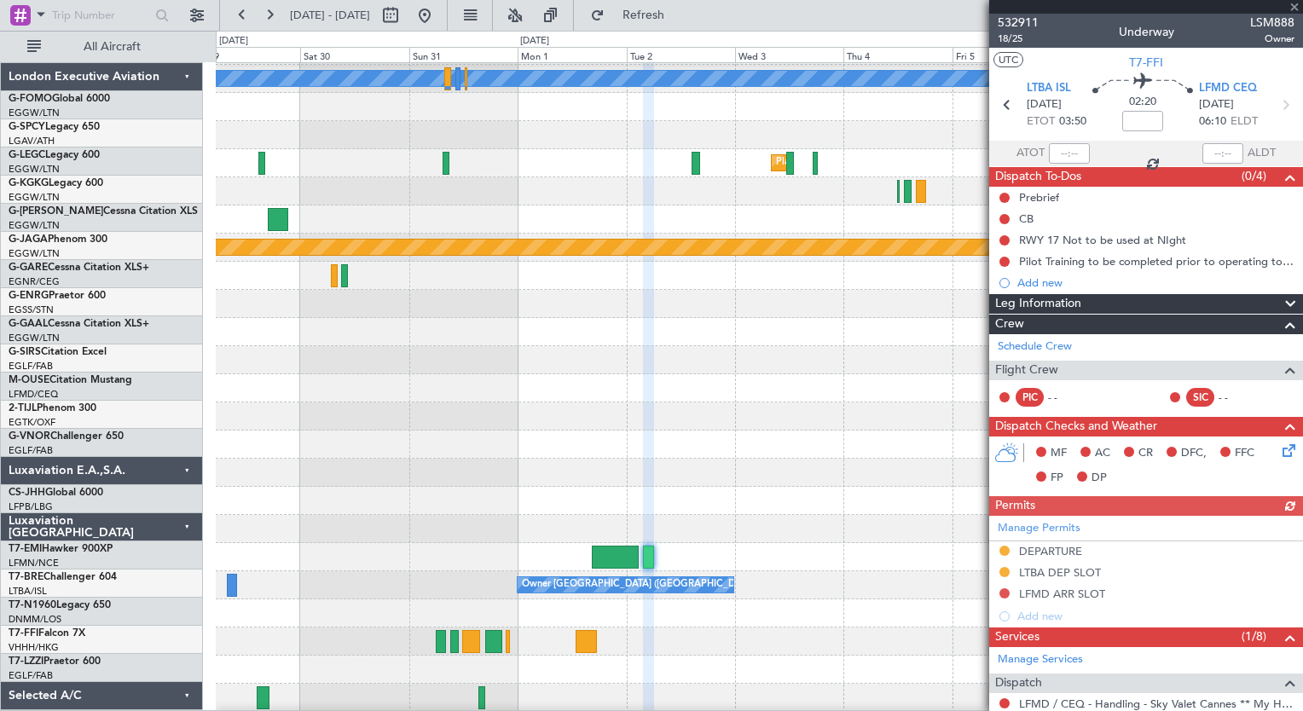
scroll to position [82, 0]
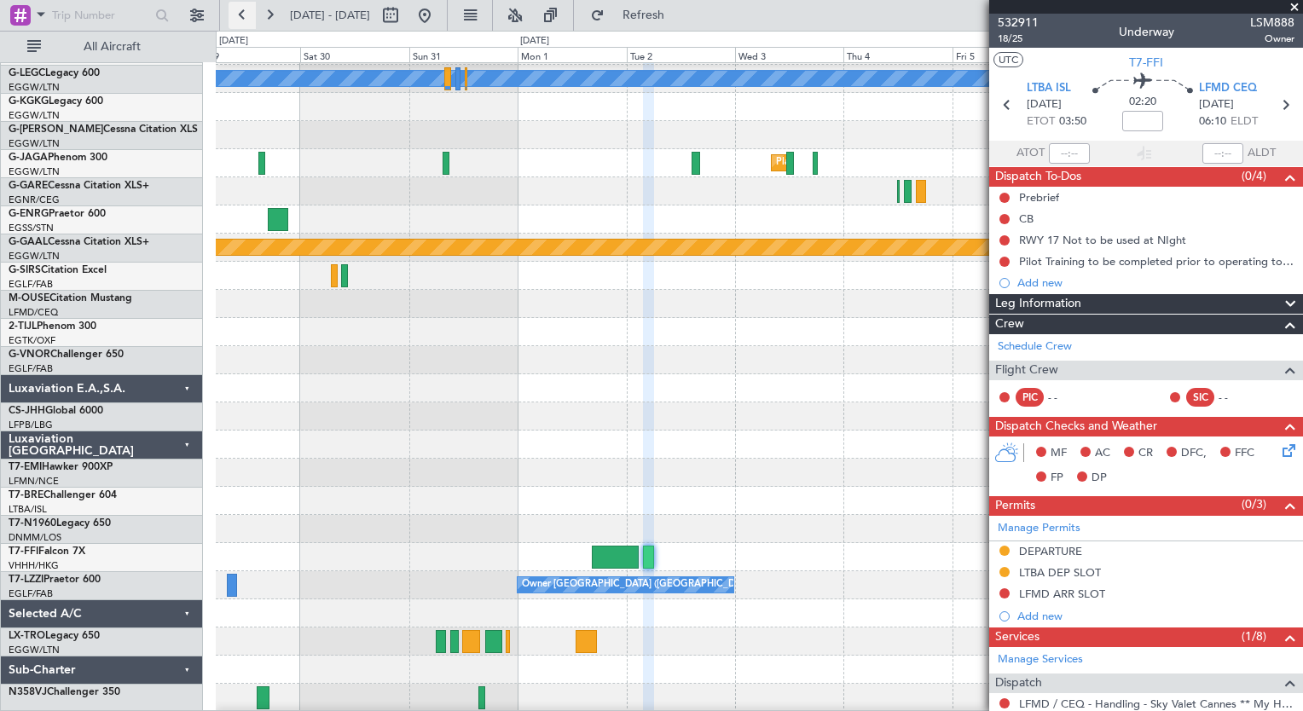
click at [229, 9] on button at bounding box center [242, 15] width 27 height 27
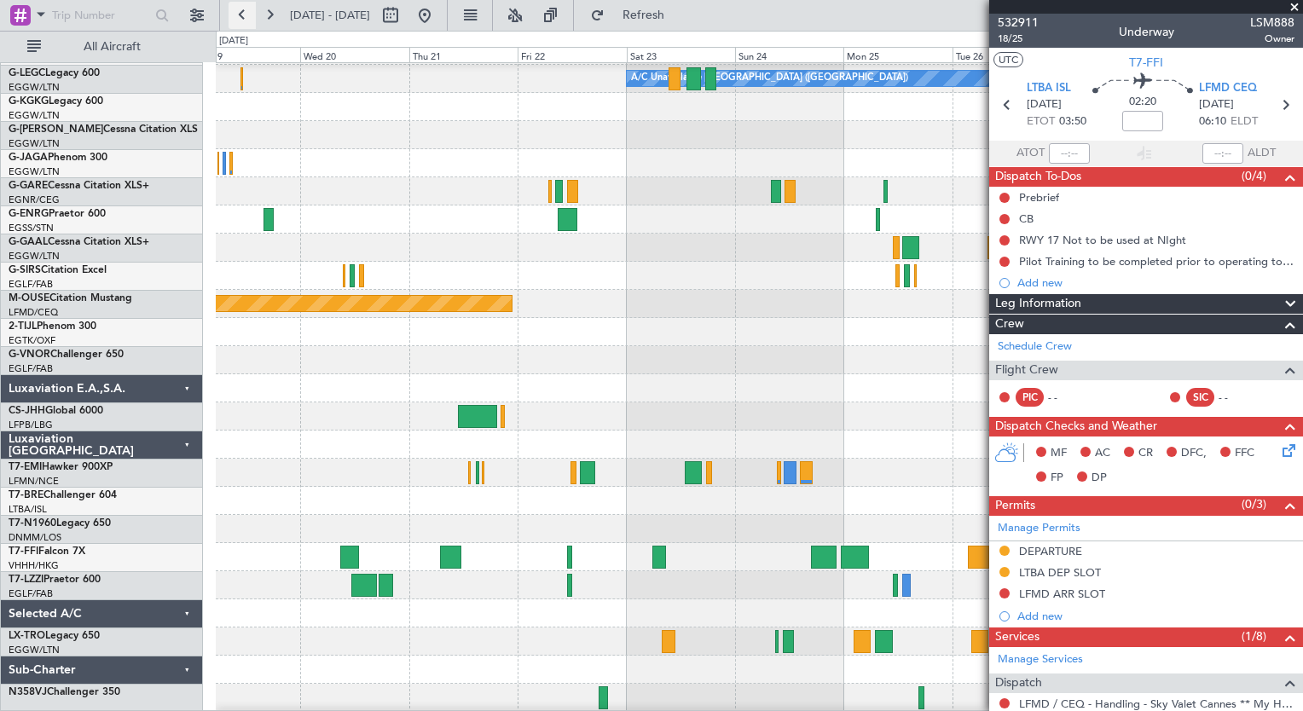
click at [229, 9] on button at bounding box center [242, 15] width 27 height 27
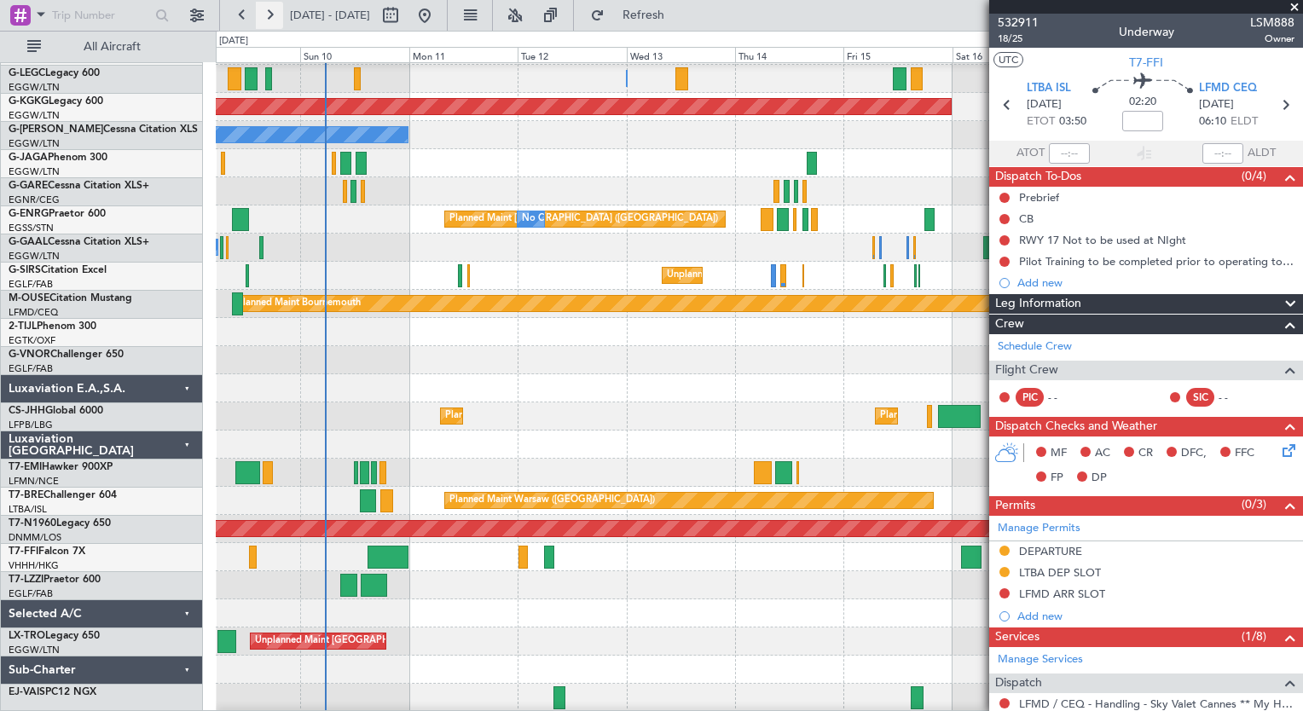
click at [268, 15] on button at bounding box center [269, 15] width 27 height 27
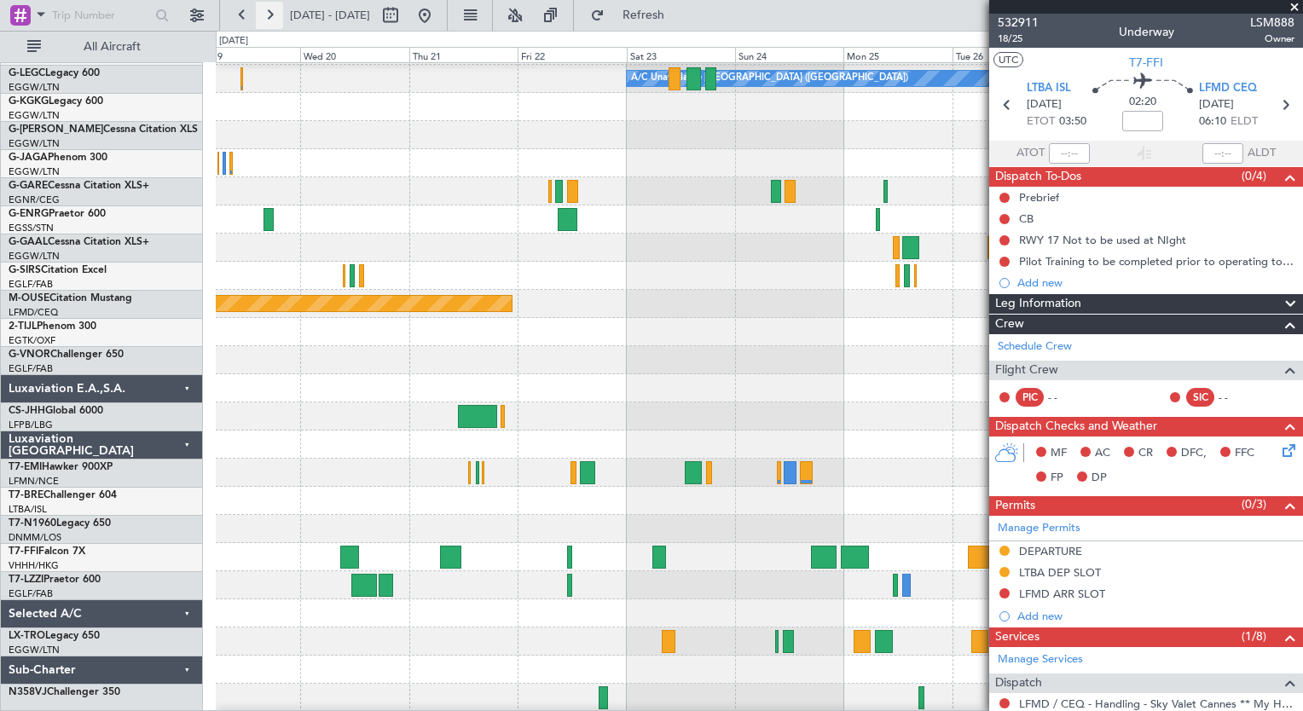
click at [268, 15] on button at bounding box center [269, 15] width 27 height 27
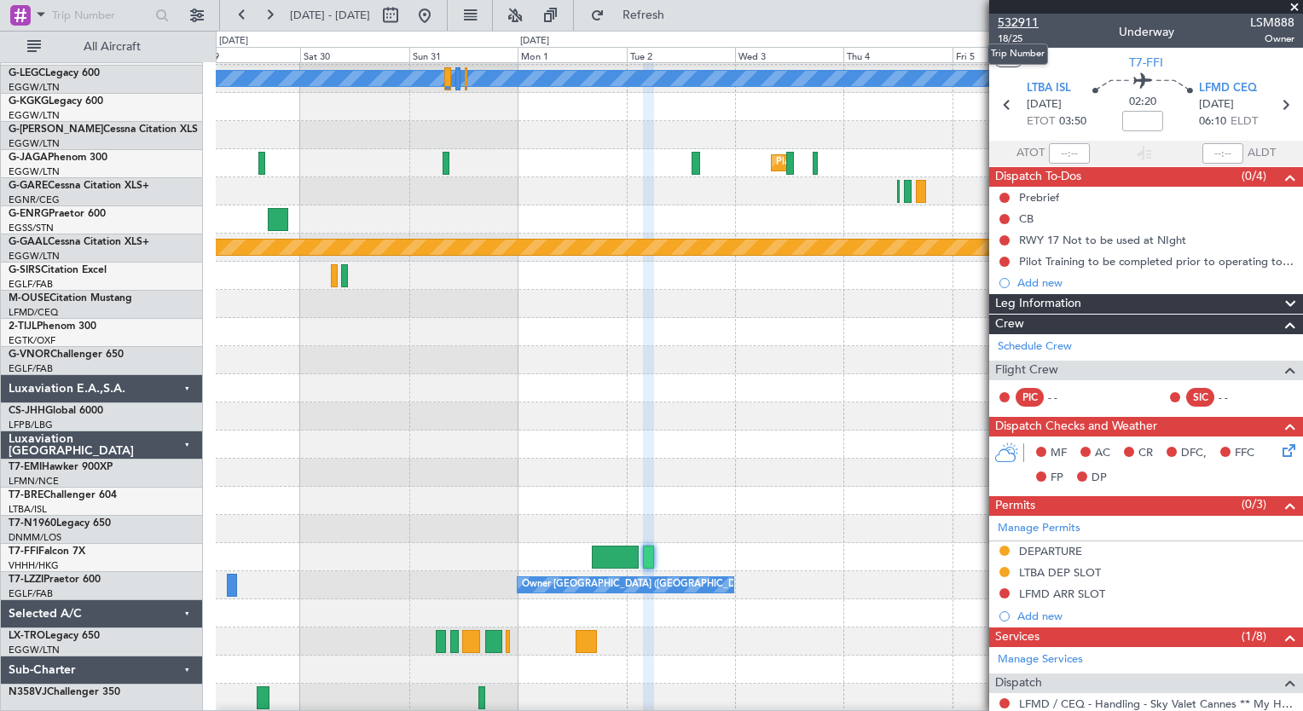
click at [1009, 17] on span "532911" at bounding box center [1018, 23] width 41 height 18
click at [665, 19] on span "Refresh" at bounding box center [644, 15] width 72 height 12
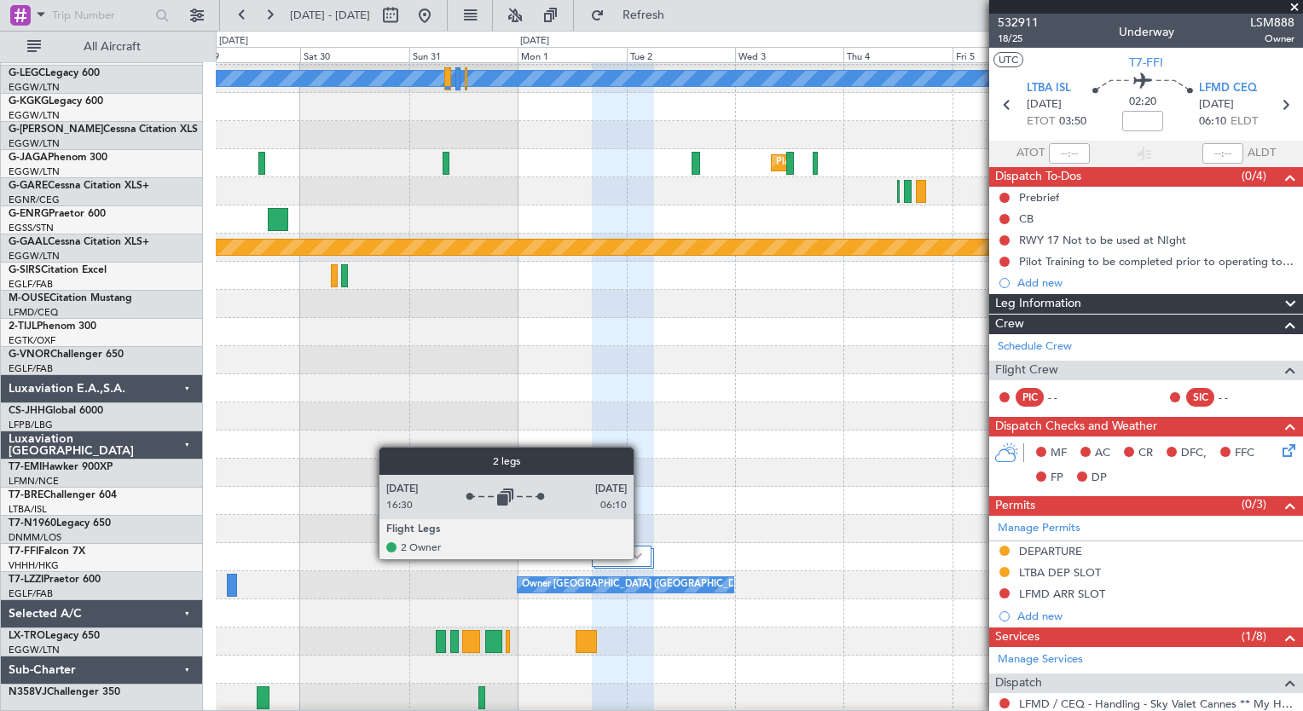
click at [641, 558] on img at bounding box center [637, 556] width 10 height 7
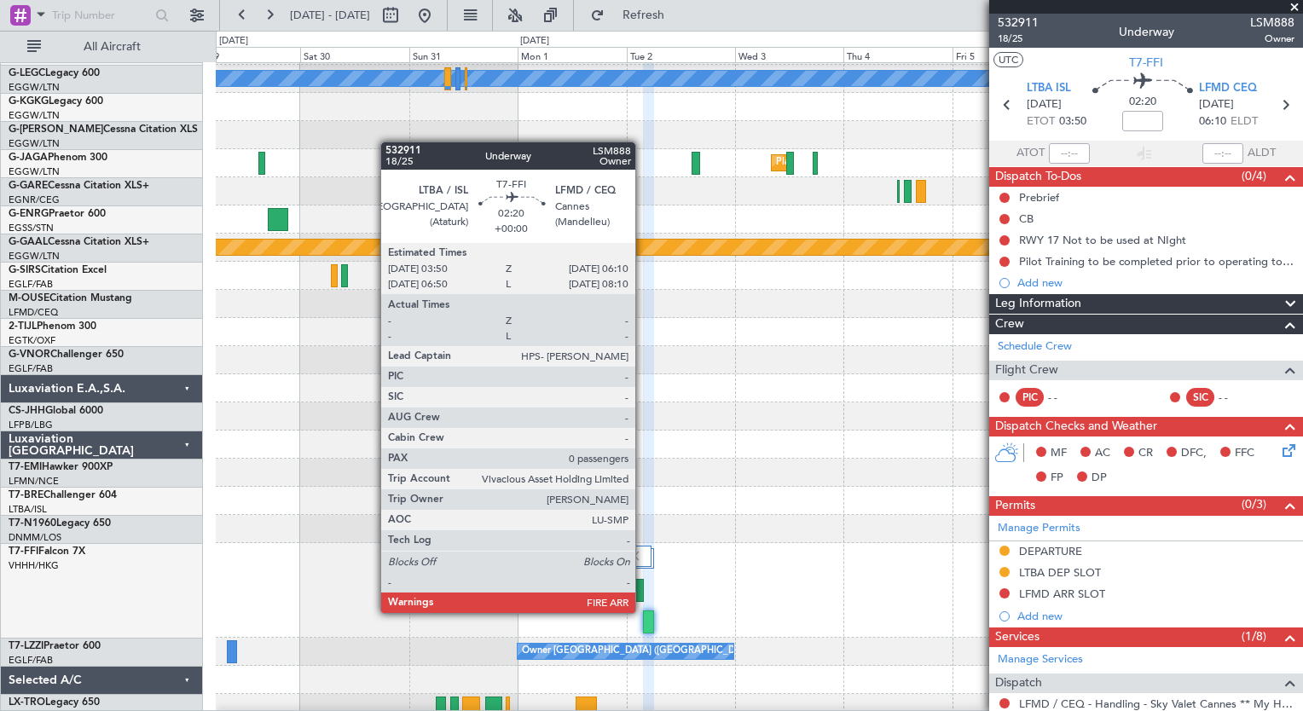
click at [643, 611] on div at bounding box center [648, 621] width 11 height 23
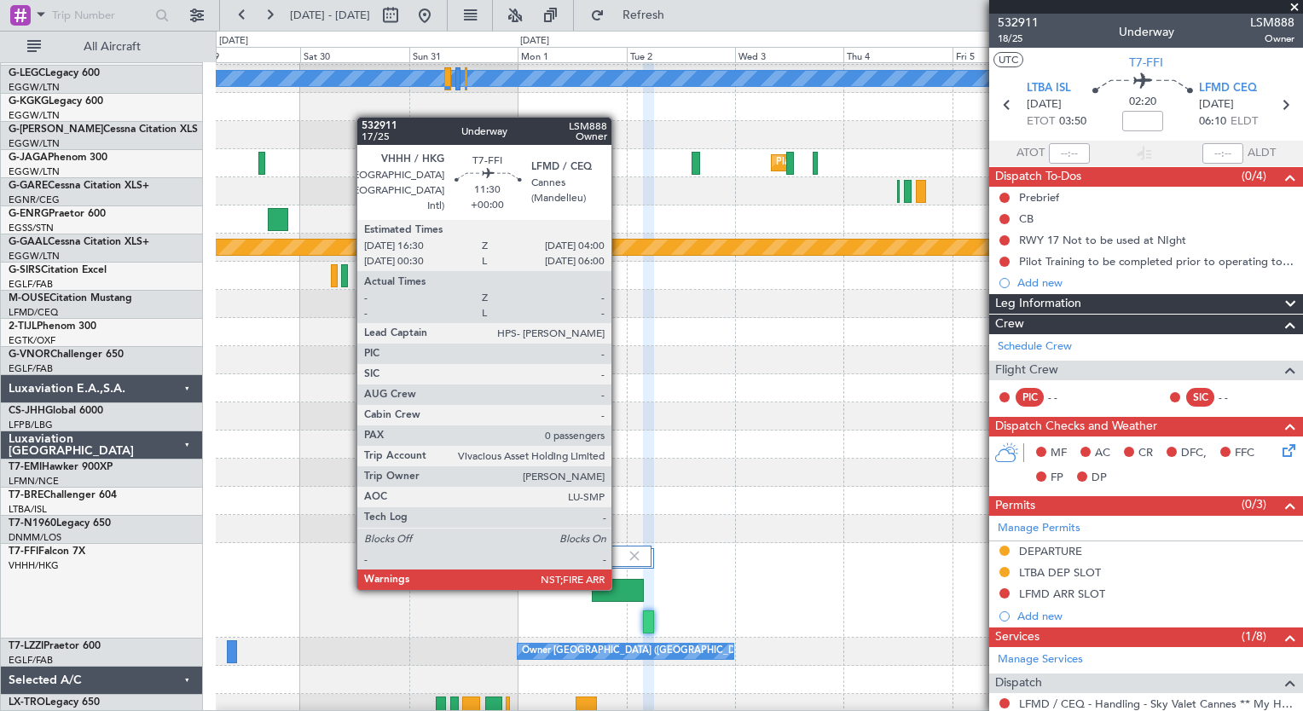
click at [619, 588] on div at bounding box center [618, 590] width 53 height 23
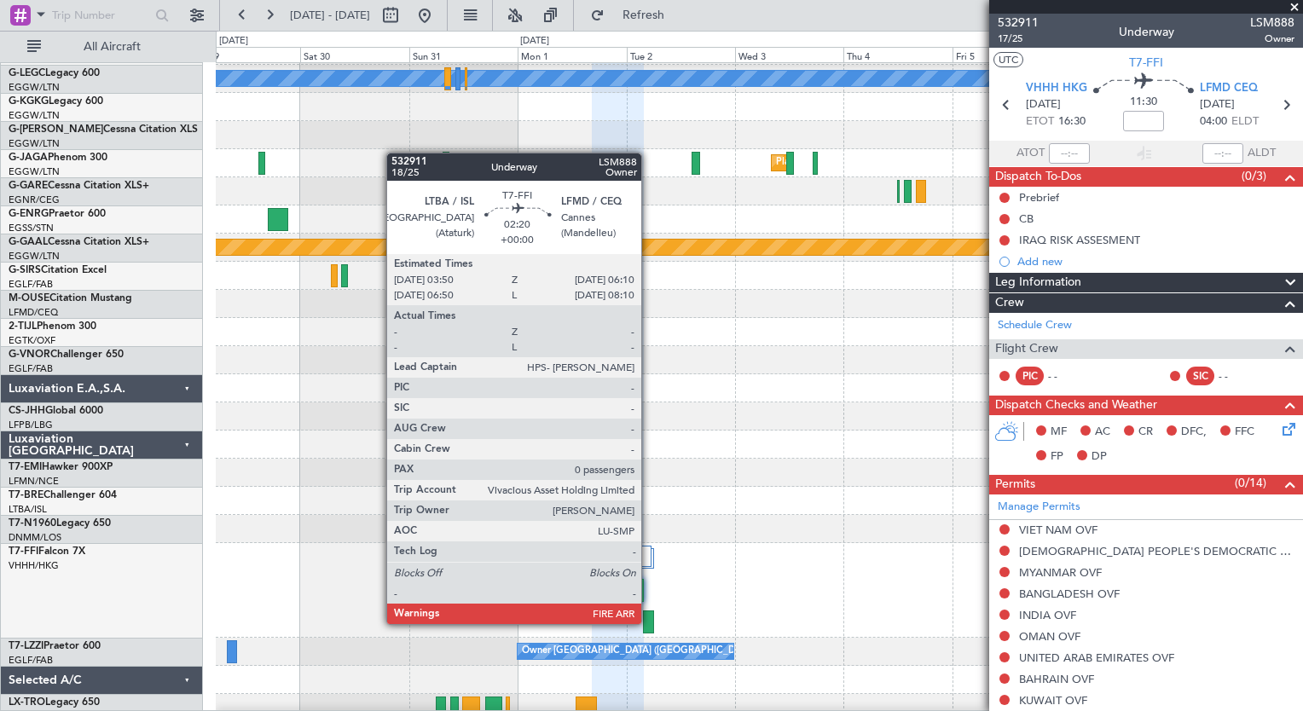
click at [649, 622] on div at bounding box center [648, 621] width 11 height 23
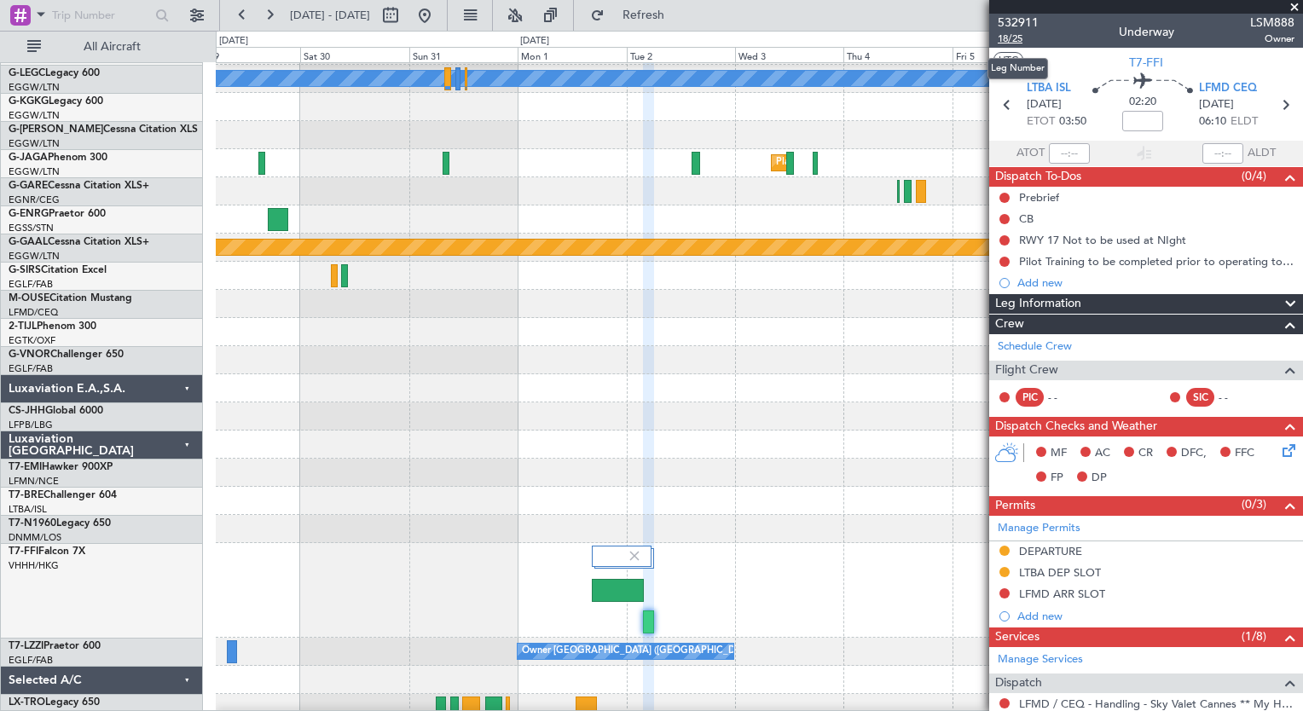
click at [1020, 35] on span "18/25" at bounding box center [1018, 39] width 41 height 14
click at [680, 15] on span "Refresh" at bounding box center [644, 15] width 72 height 12
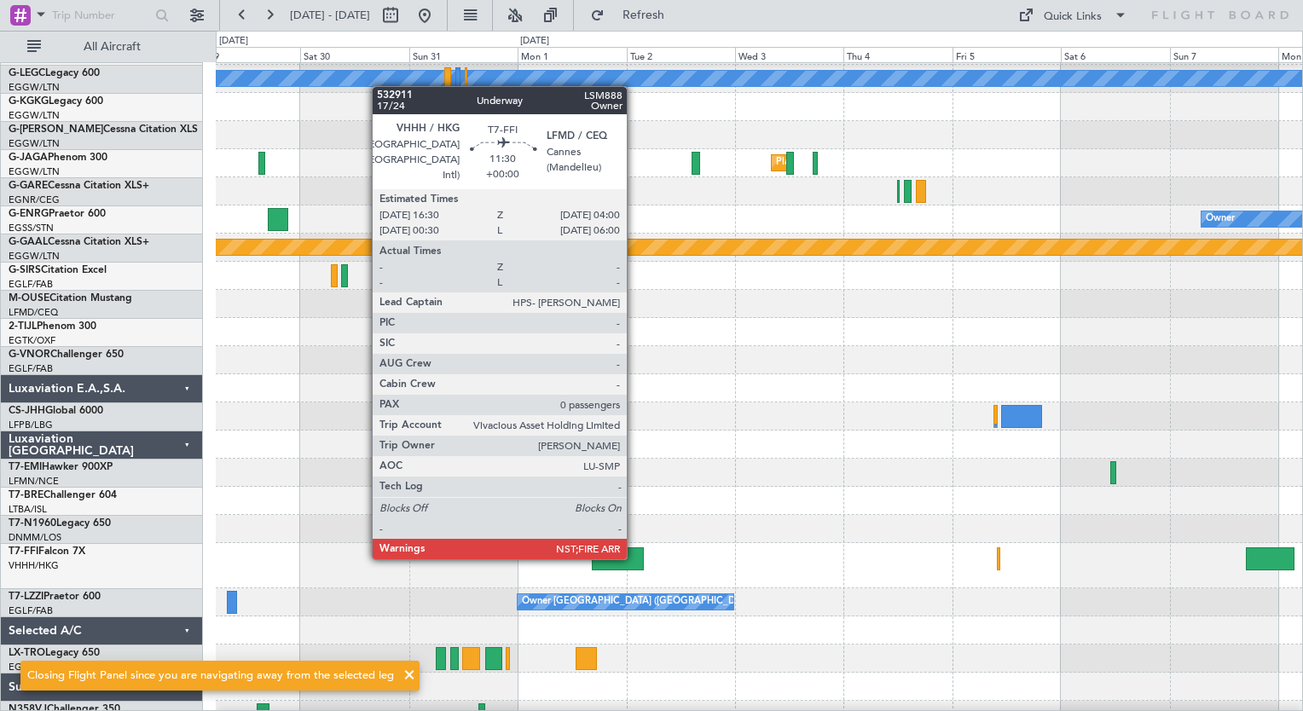
click at [634, 558] on div at bounding box center [618, 558] width 53 height 23
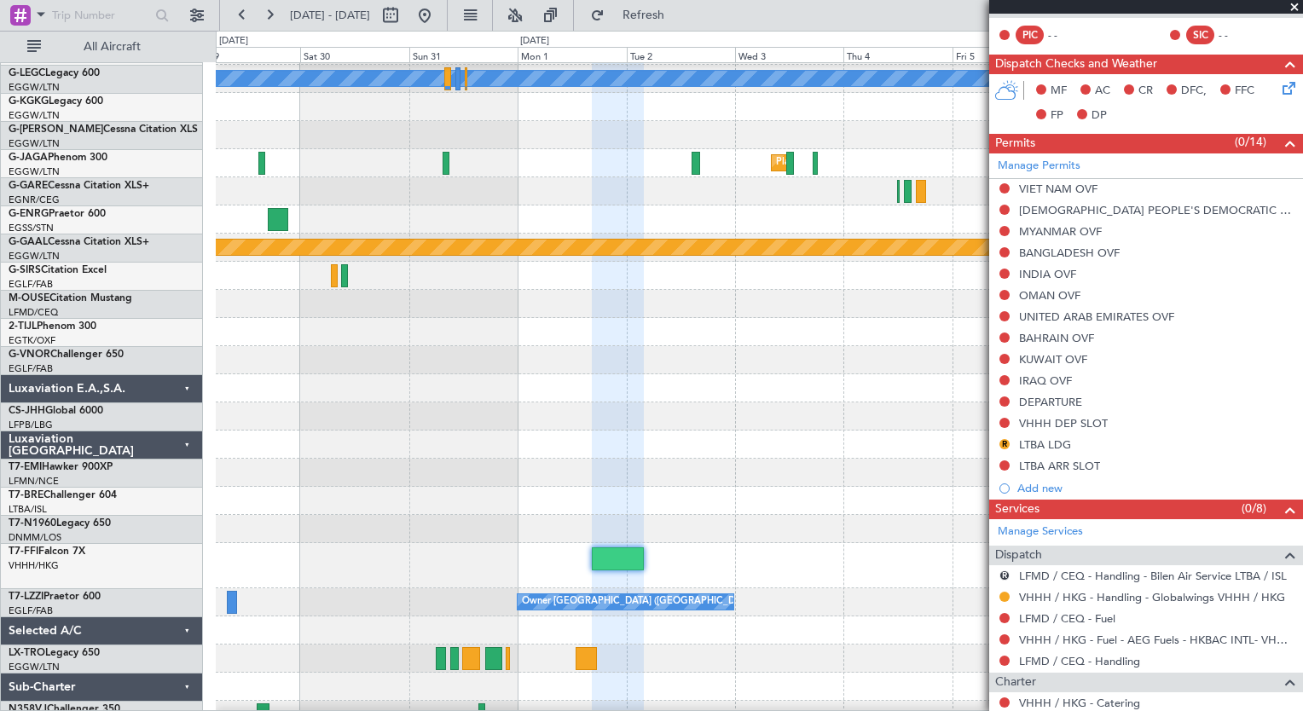
scroll to position [473, 0]
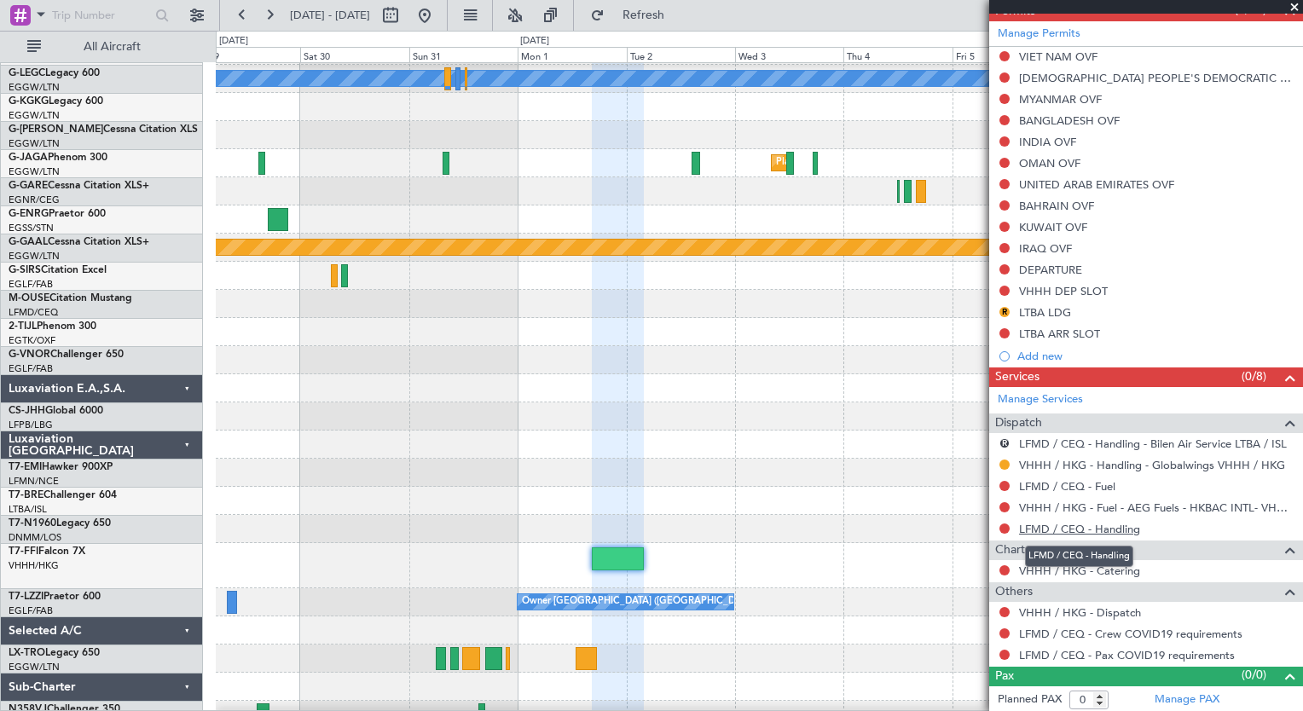
click at [1126, 526] on link "LFMD / CEQ - Handling" at bounding box center [1079, 529] width 121 height 14
click at [655, 16] on button "Refresh" at bounding box center [633, 15] width 102 height 27
click at [1092, 486] on link "LFMD / CEQ - Fuel" at bounding box center [1067, 486] width 96 height 14
click at [679, 19] on span "Refresh" at bounding box center [644, 15] width 72 height 12
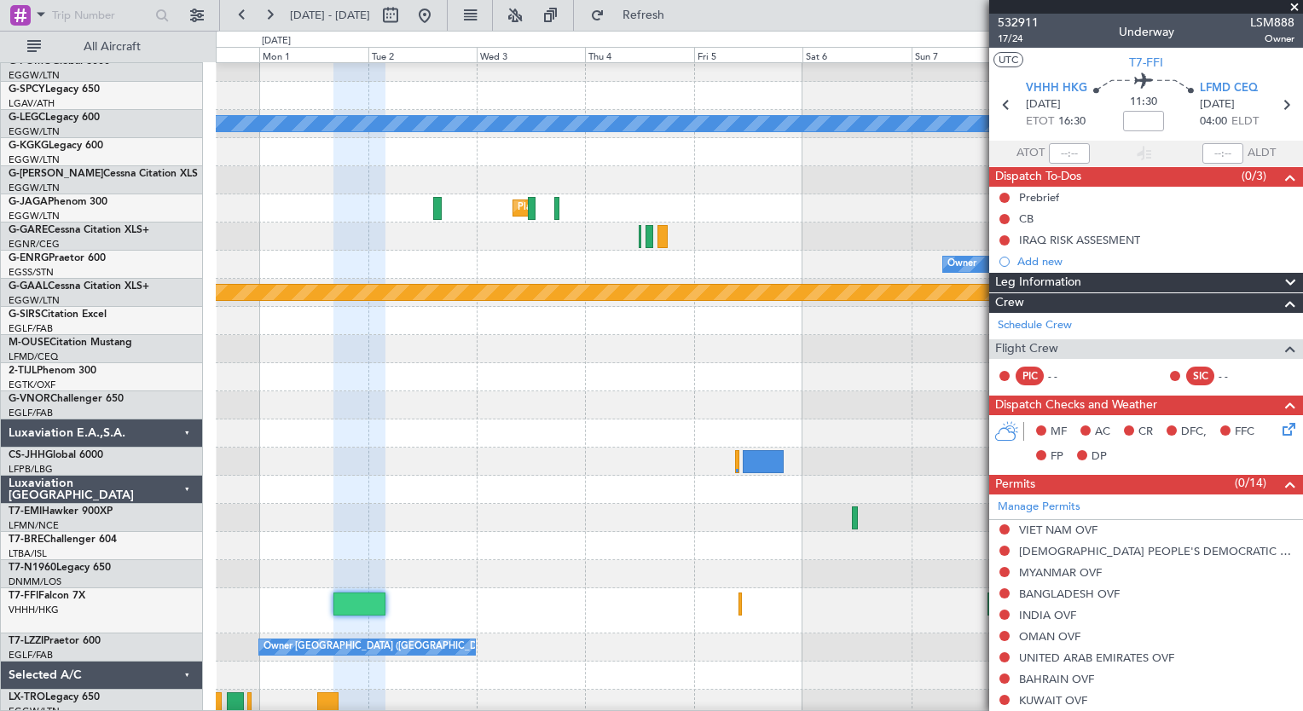
click at [586, 628] on div "Planned Maint Geneva (Cointrin)" at bounding box center [759, 610] width 1086 height 45
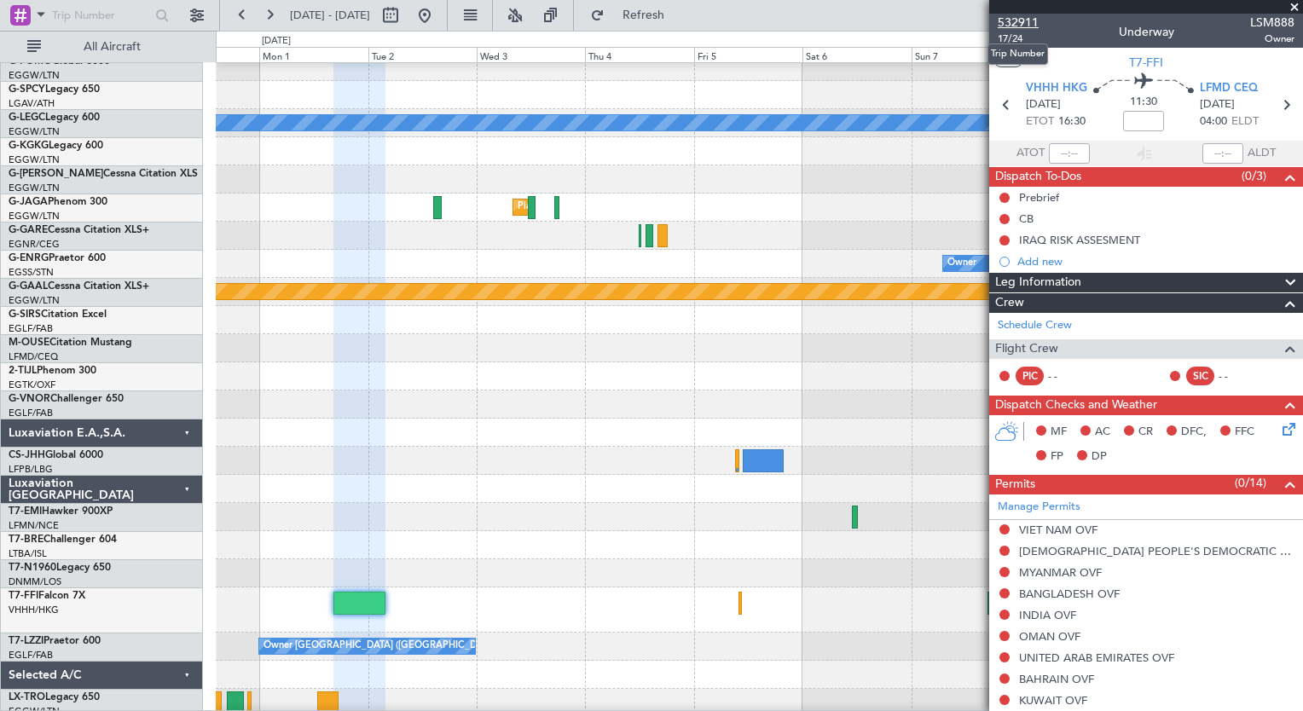
click at [1024, 25] on span "532911" at bounding box center [1018, 23] width 41 height 18
click at [246, 17] on button at bounding box center [242, 15] width 27 height 27
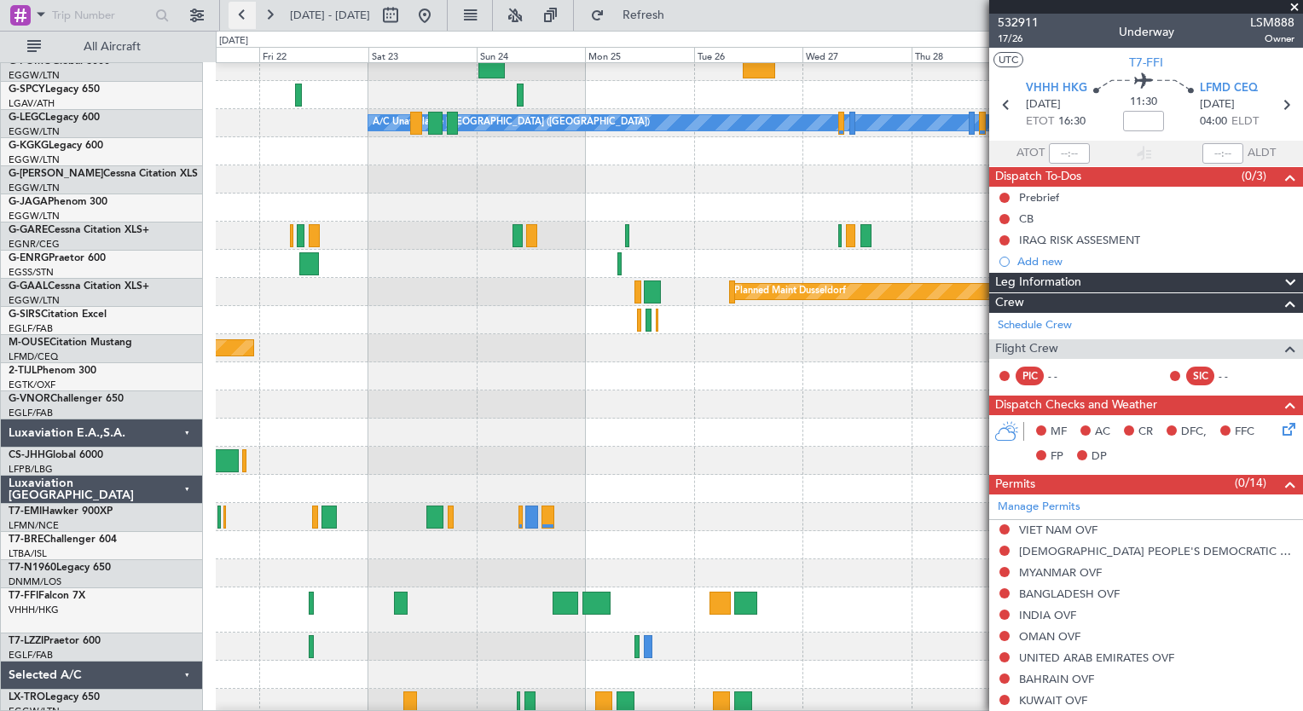
click at [246, 17] on button at bounding box center [242, 15] width 27 height 27
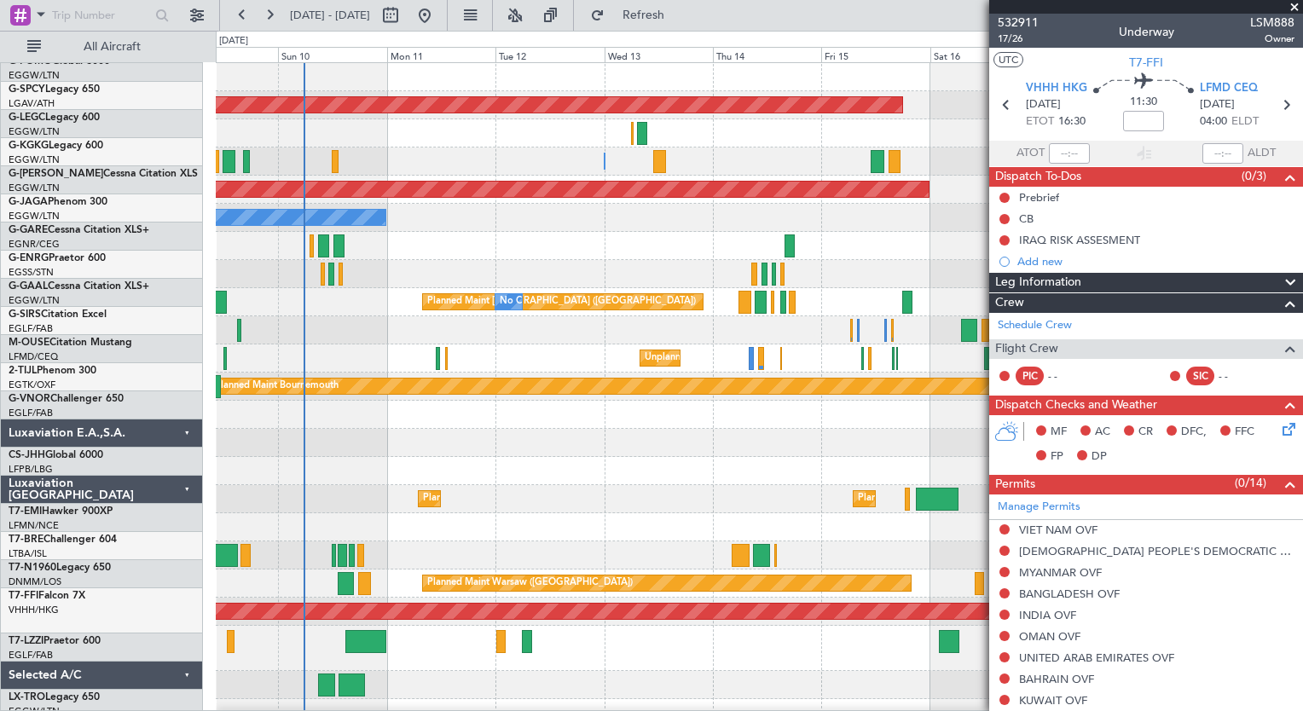
scroll to position [0, 0]
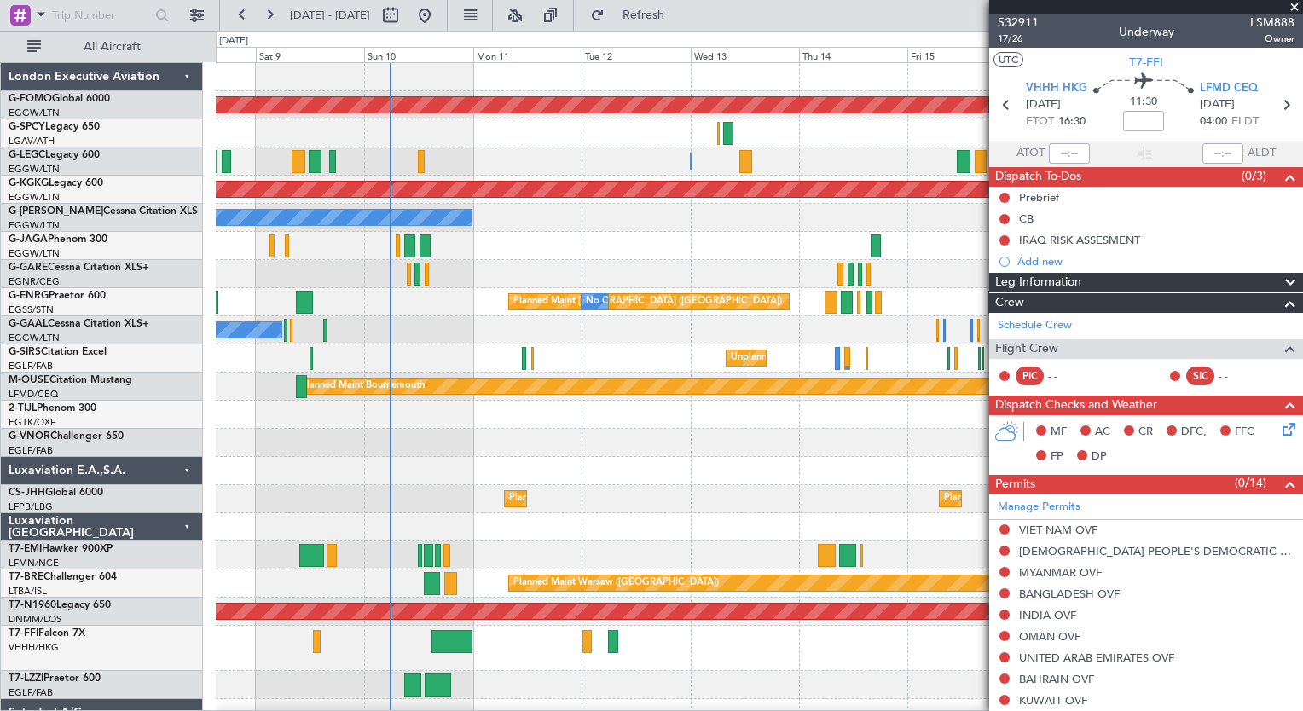
click at [604, 551] on div "Planned Maint Windsor Locks (Bradley Intl) A/C Unavailable London (Luton) Plann…" at bounding box center [759, 451] width 1086 height 777
click at [604, 551] on div at bounding box center [759, 555] width 1086 height 28
click at [263, 15] on button at bounding box center [269, 15] width 27 height 27
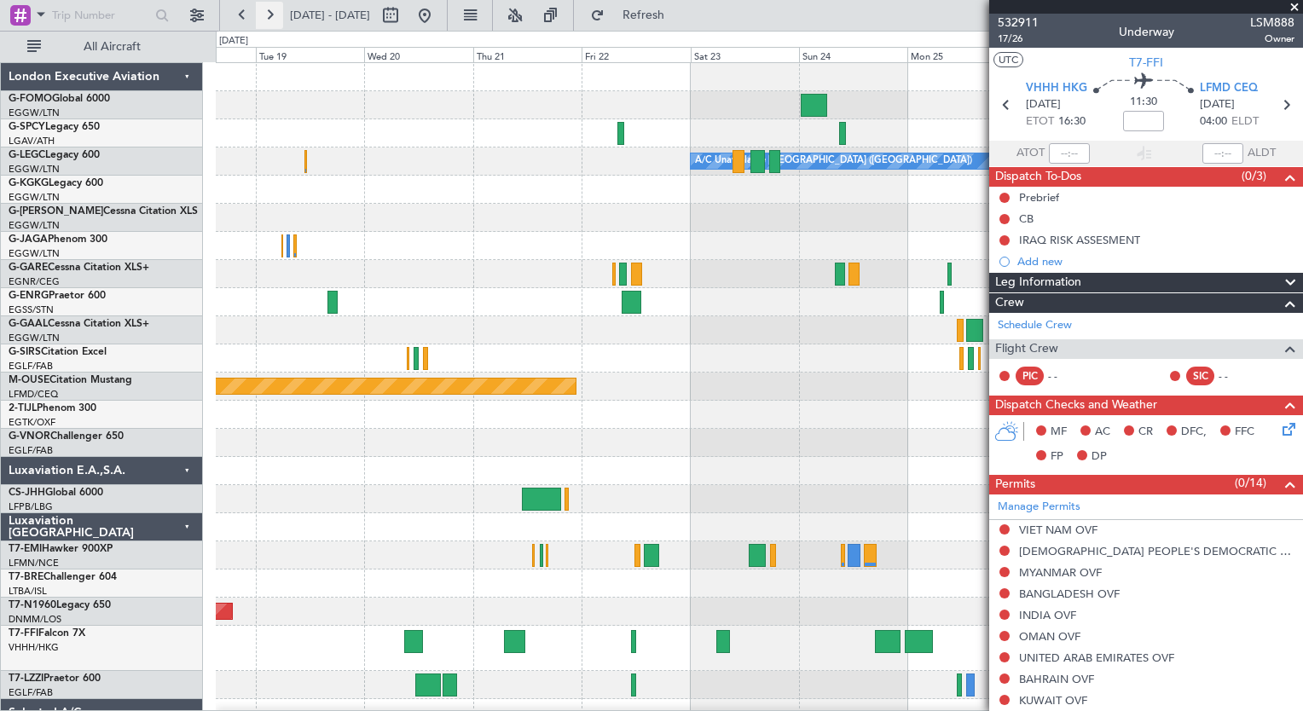
click at [263, 15] on button at bounding box center [269, 15] width 27 height 27
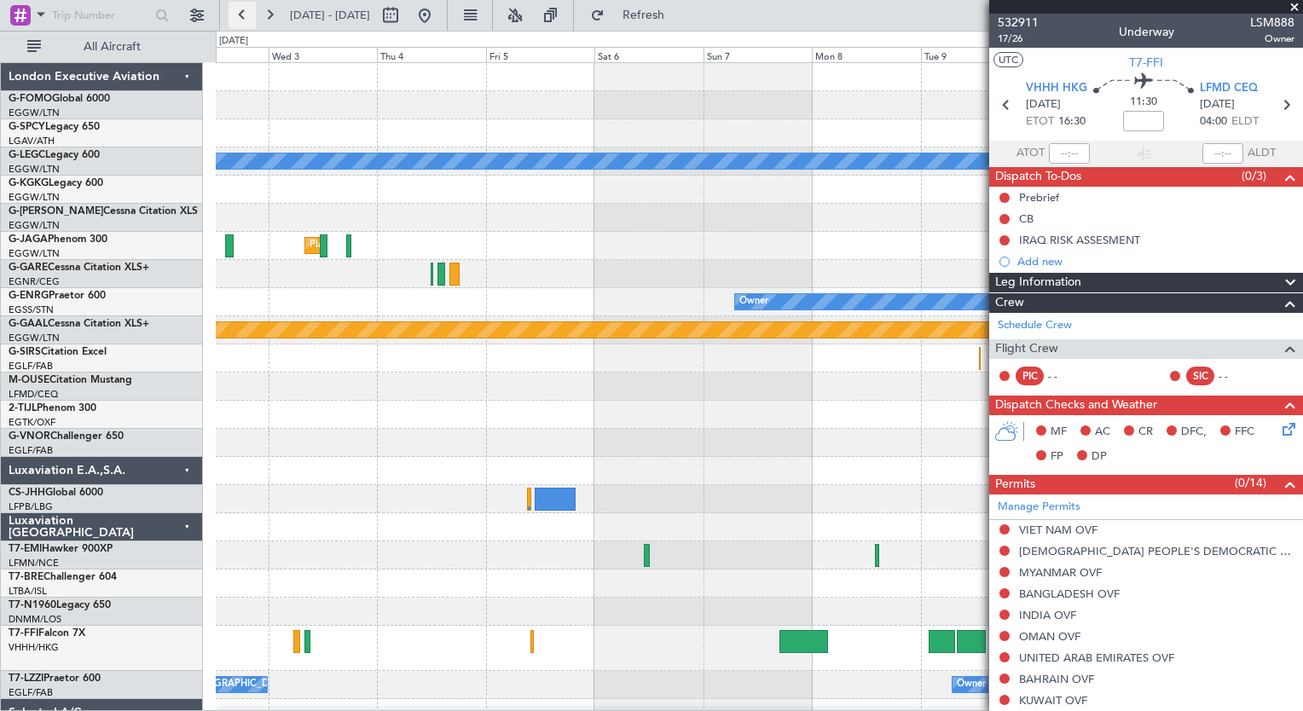
click at [251, 19] on button at bounding box center [242, 15] width 27 height 27
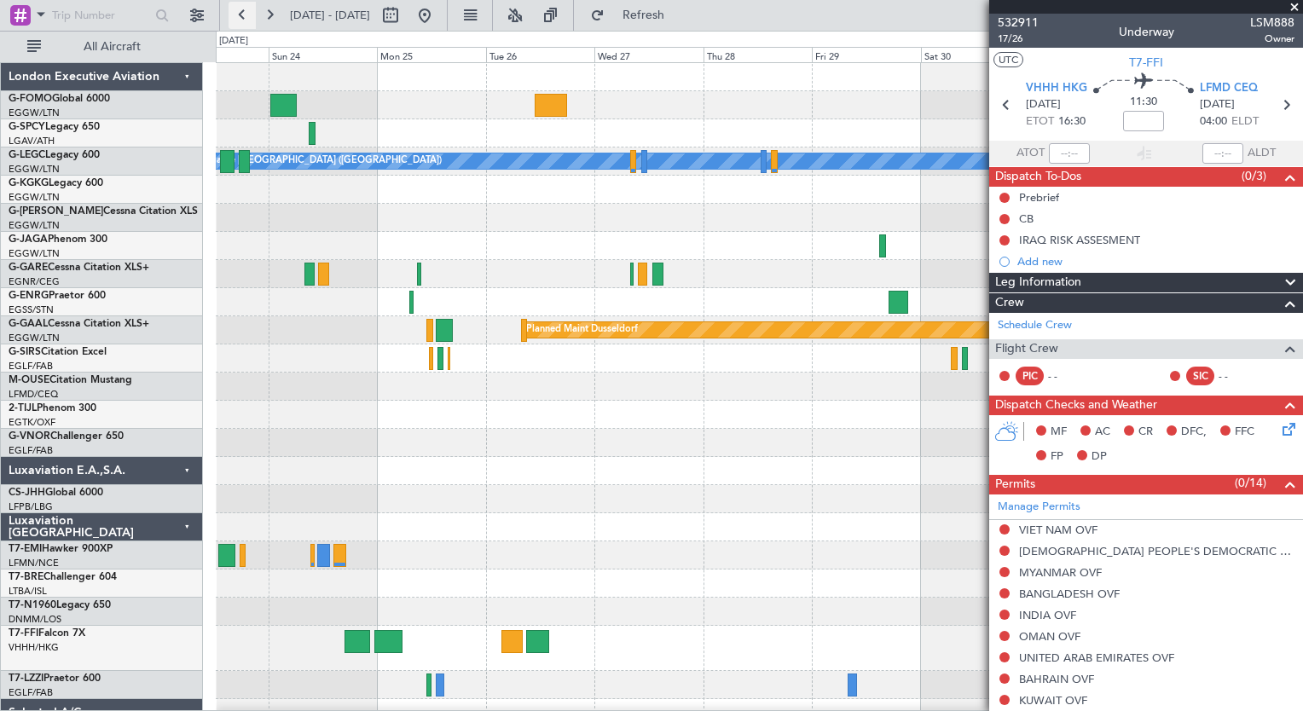
click at [251, 19] on button at bounding box center [242, 15] width 27 height 27
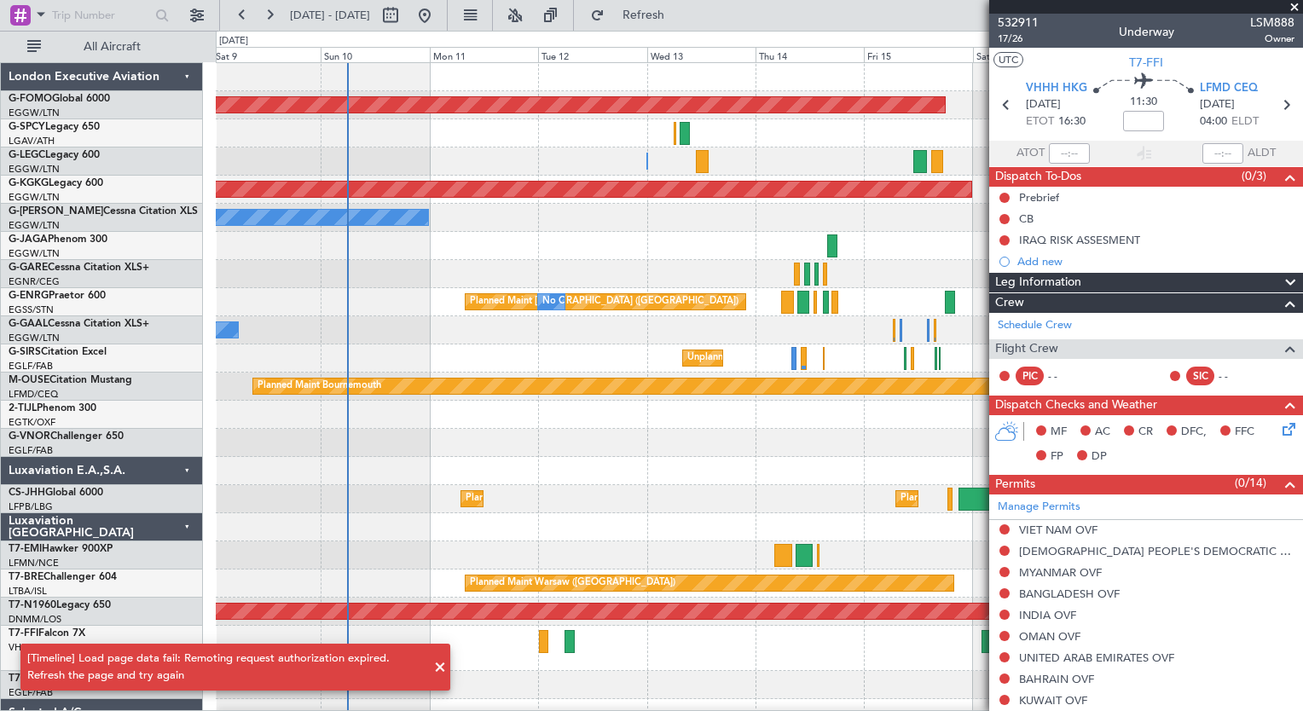
click at [799, 505] on div "Planned Maint Windsor Locks (Bradley Intl) A/C Unavailable London (Luton) Plann…" at bounding box center [759, 465] width 1086 height 805
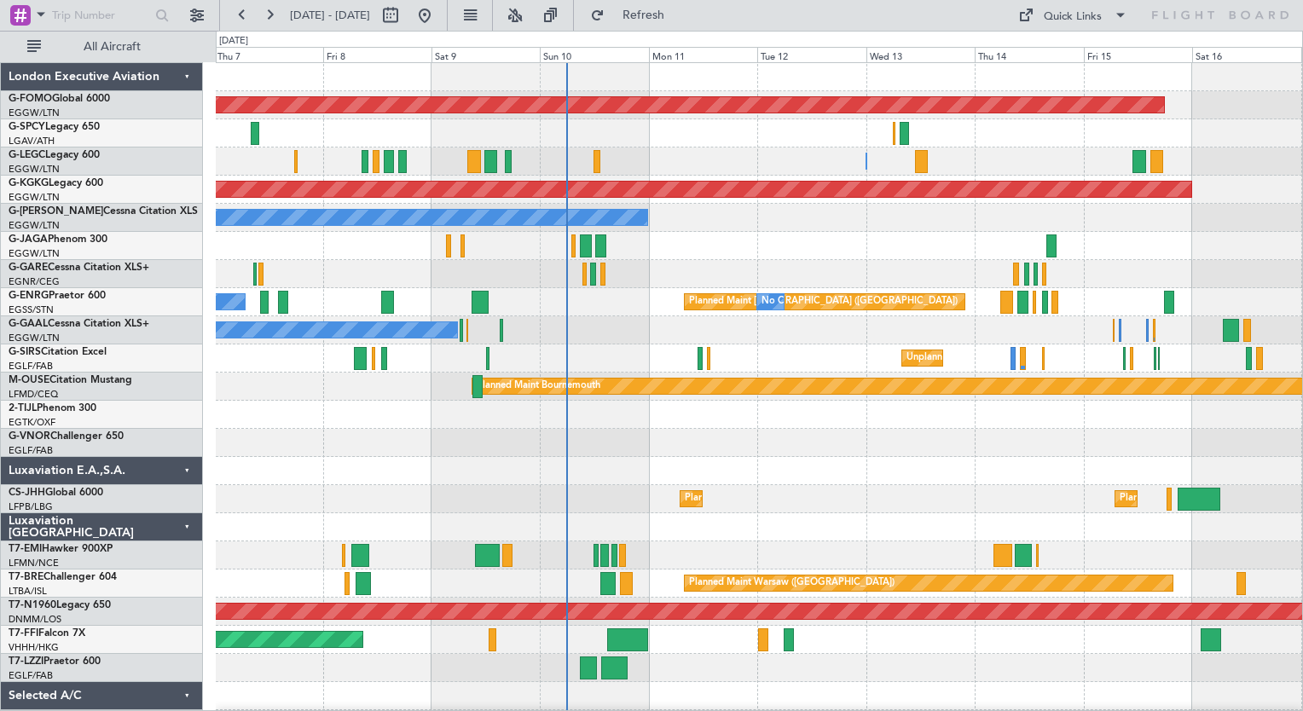
click at [622, 376] on div "Planned Maint Windsor Locks ([PERSON_NAME] Intl) A/C Unavailable [GEOGRAPHIC_DA…" at bounding box center [759, 457] width 1086 height 788
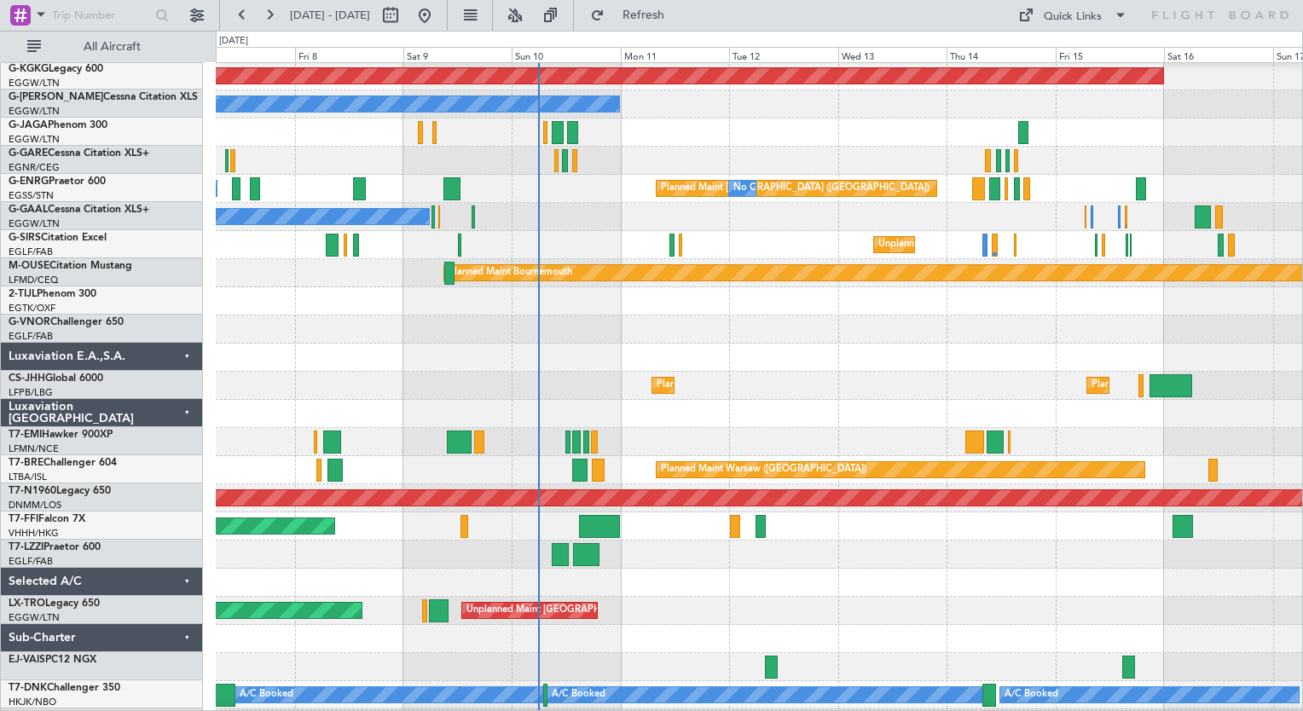
scroll to position [113, 0]
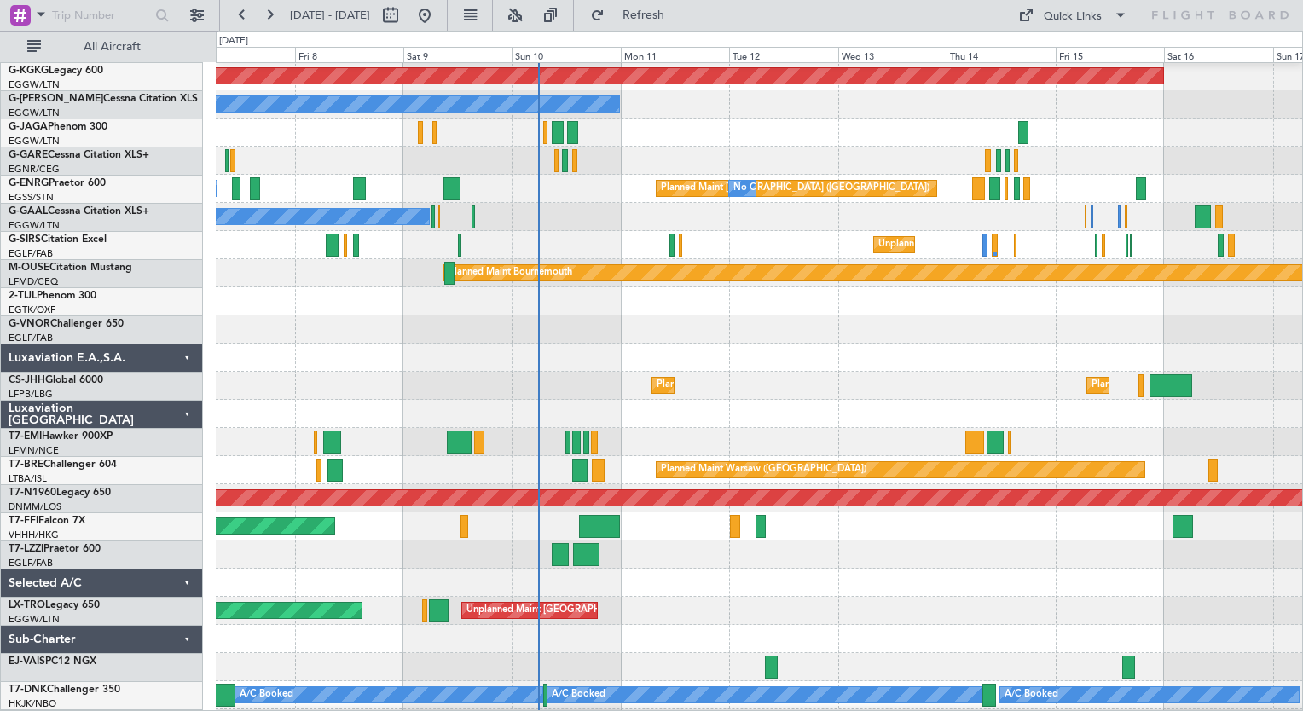
click at [599, 367] on div at bounding box center [759, 358] width 1086 height 28
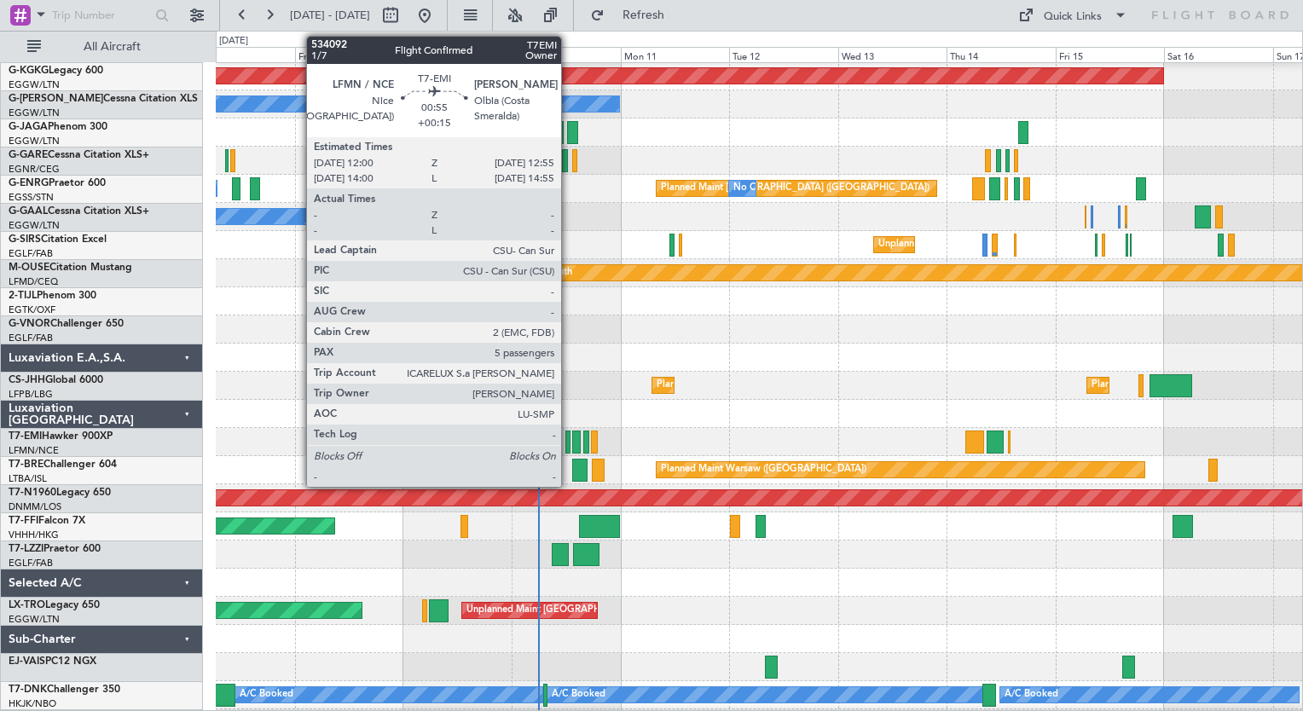
click at [569, 442] on div at bounding box center [567, 442] width 4 height 23
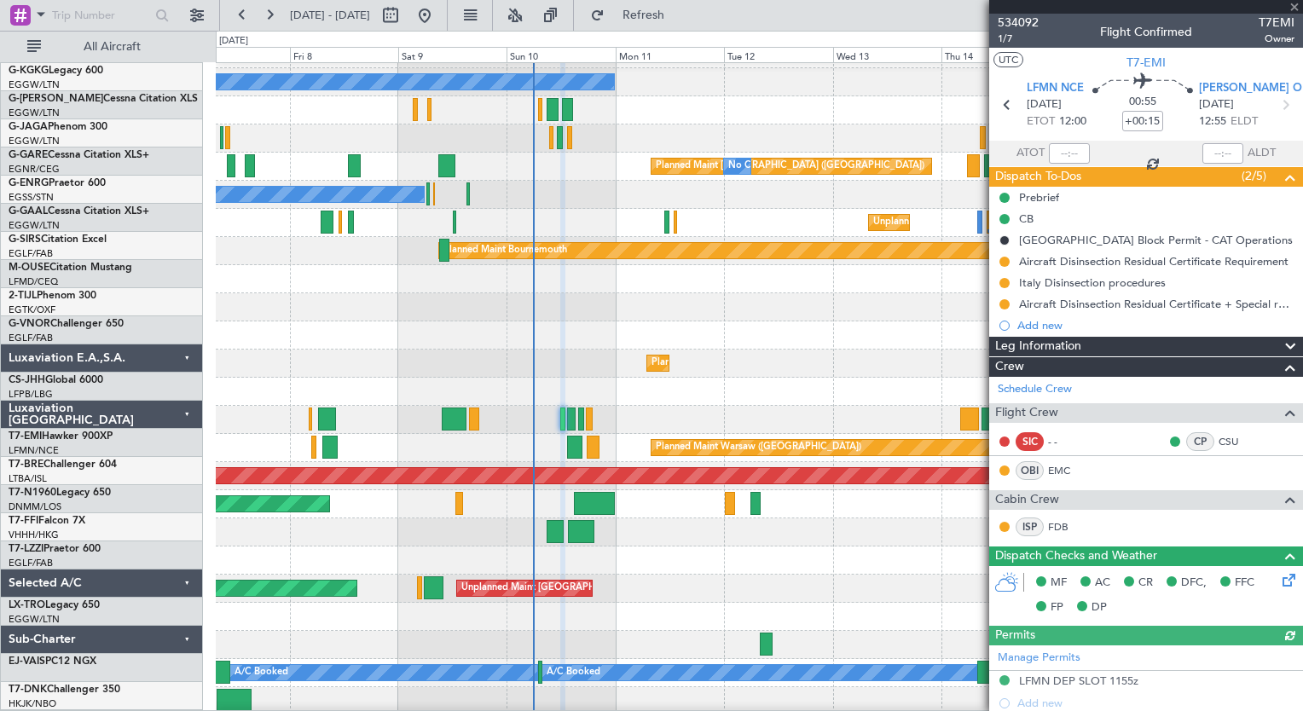
scroll to position [139, 0]
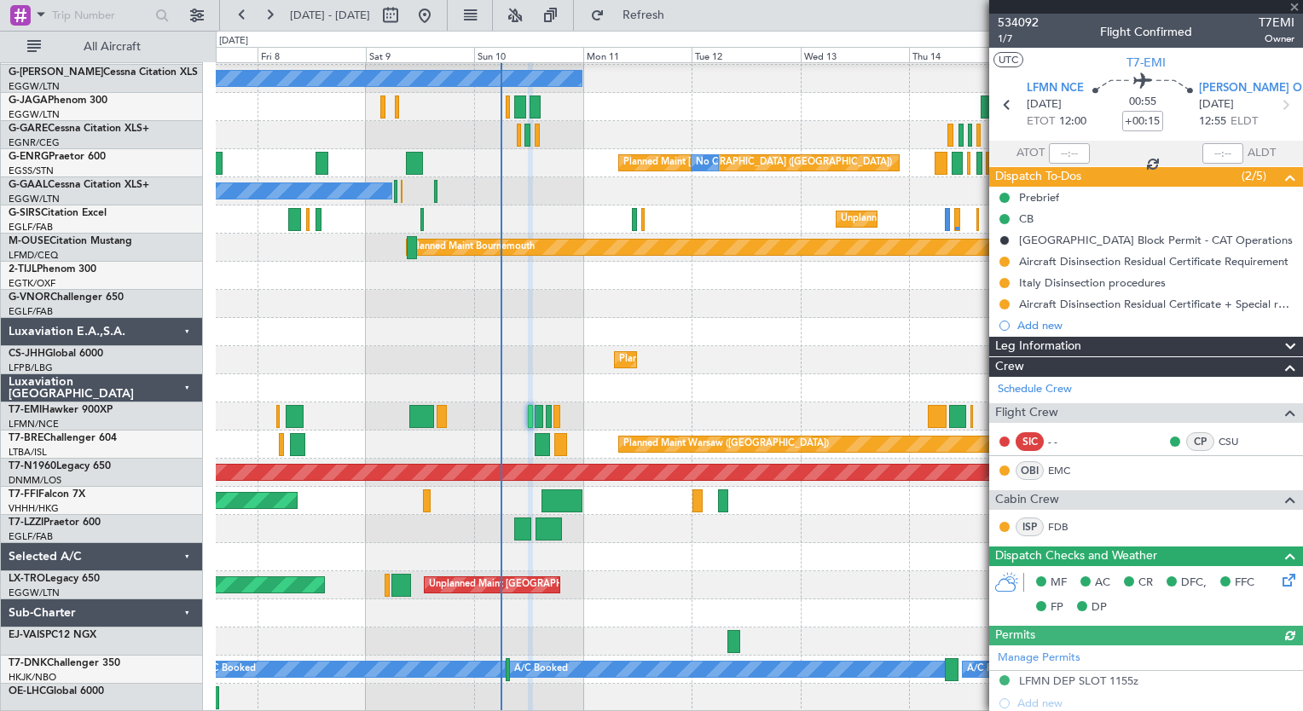
click at [525, 443] on div "AOG Maint [GEOGRAPHIC_DATA] (Ataturk) Owner Planned Maint [GEOGRAPHIC_DATA] ([G…" at bounding box center [759, 318] width 1086 height 788
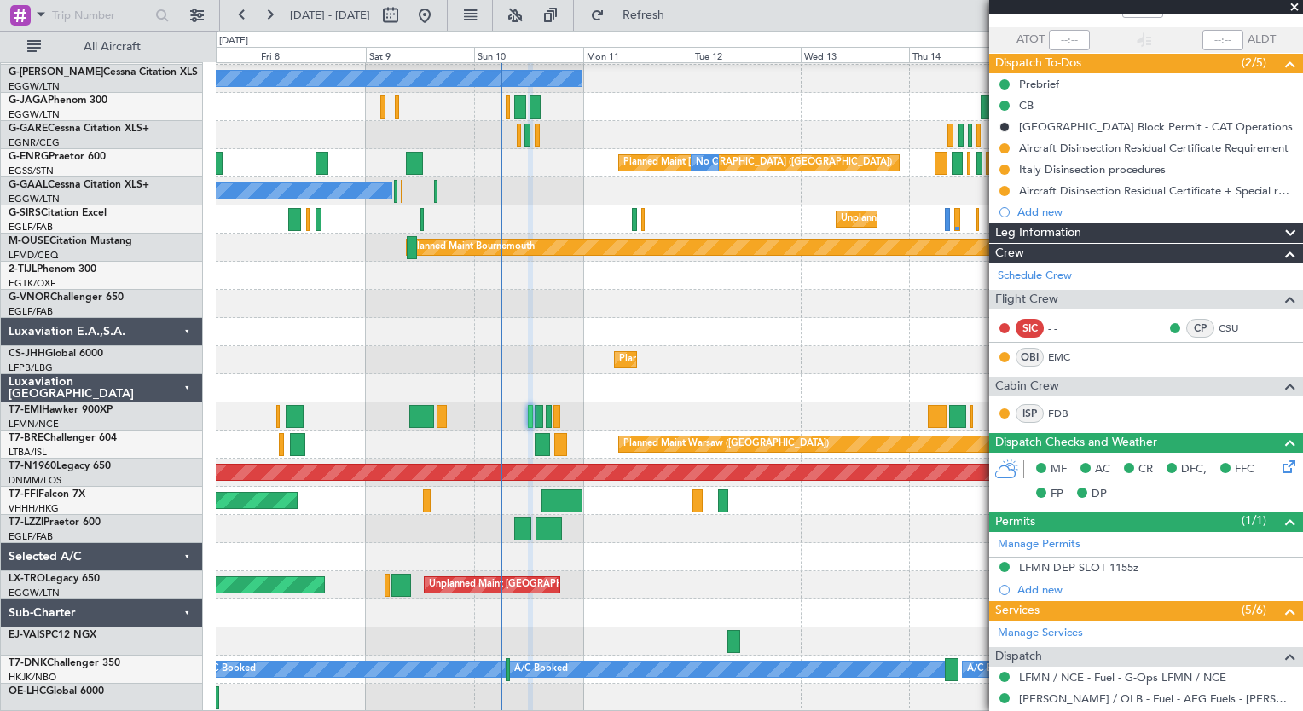
scroll to position [182, 0]
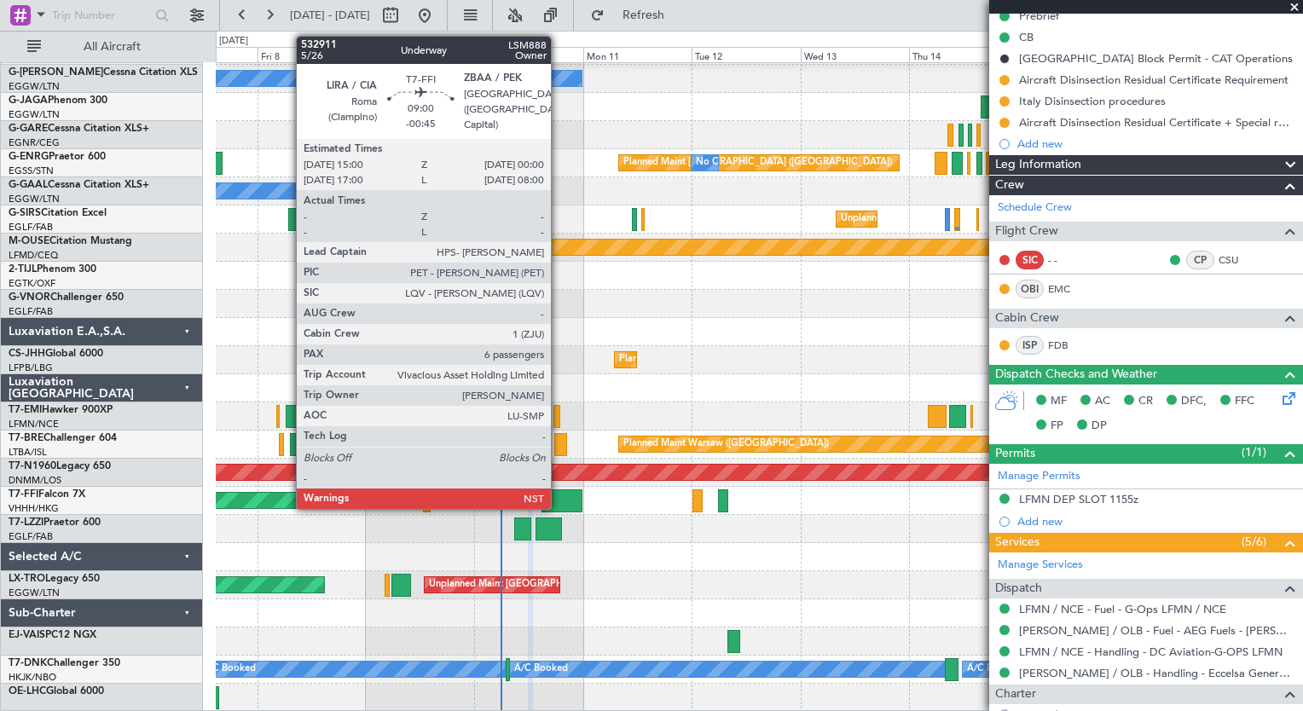
click at [558, 492] on div at bounding box center [561, 500] width 41 height 23
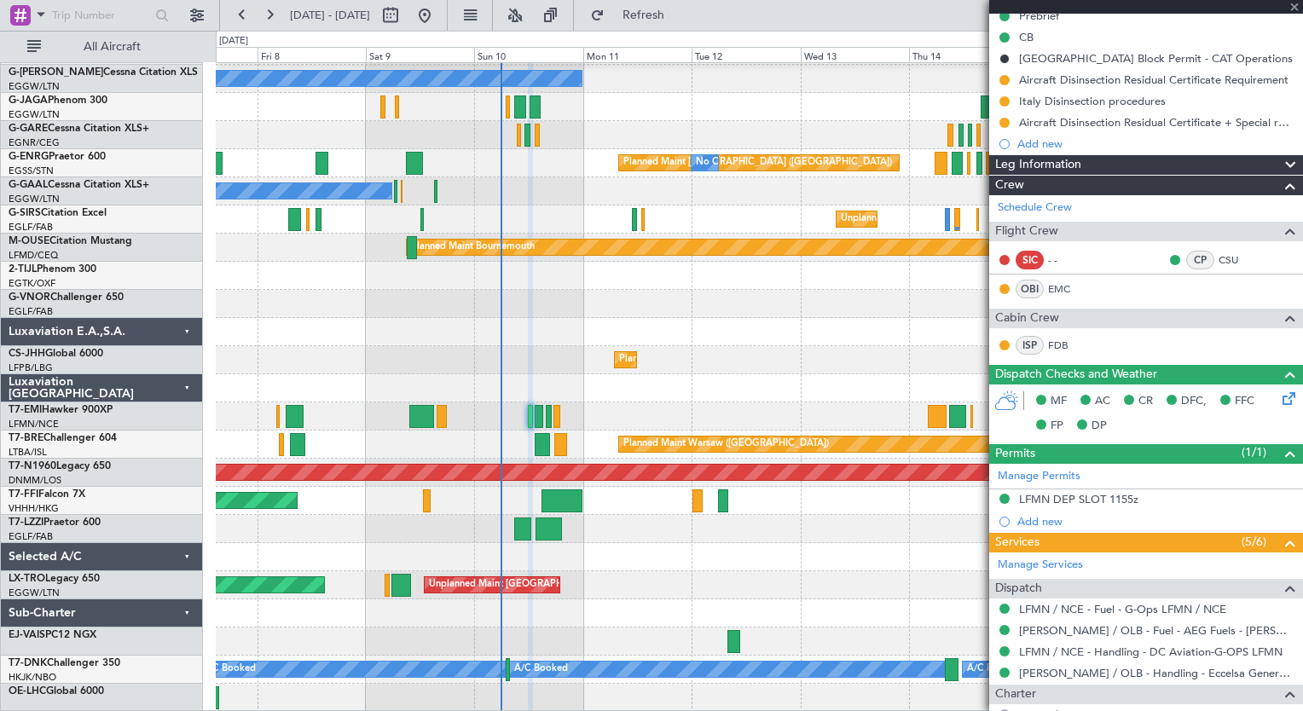
type input "-00:45"
type input "6"
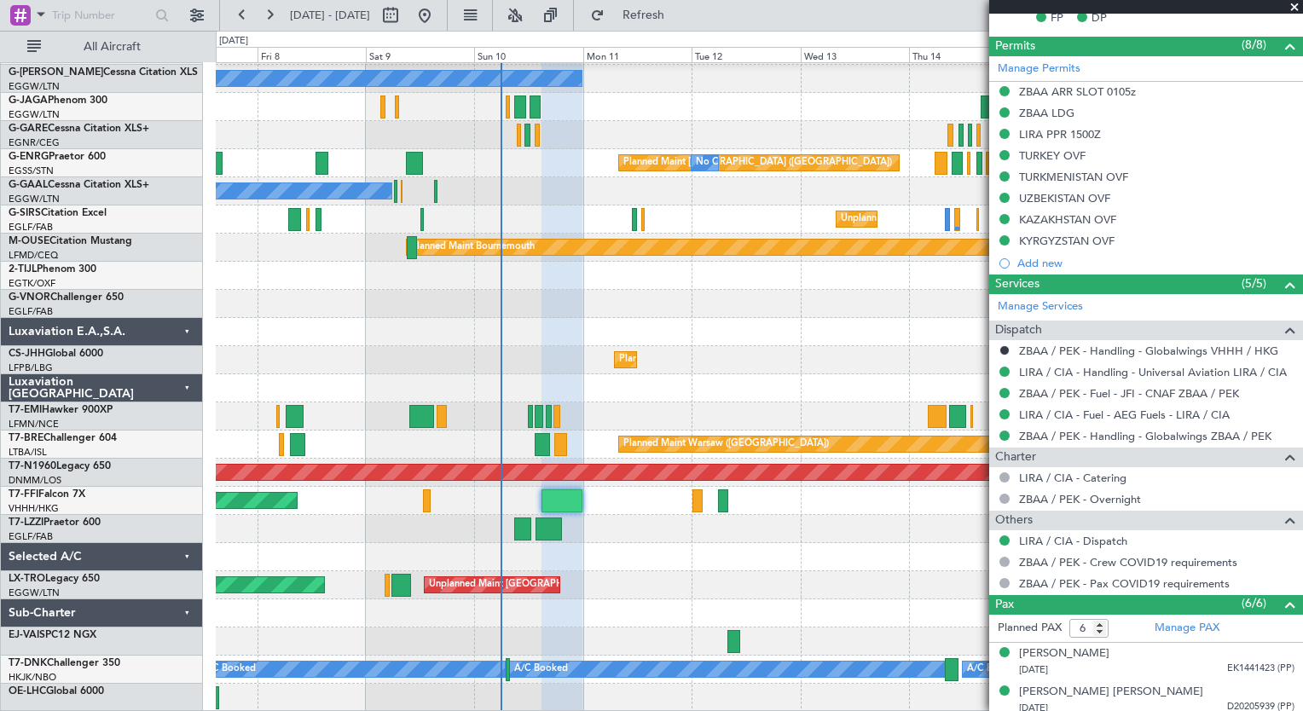
scroll to position [591, 0]
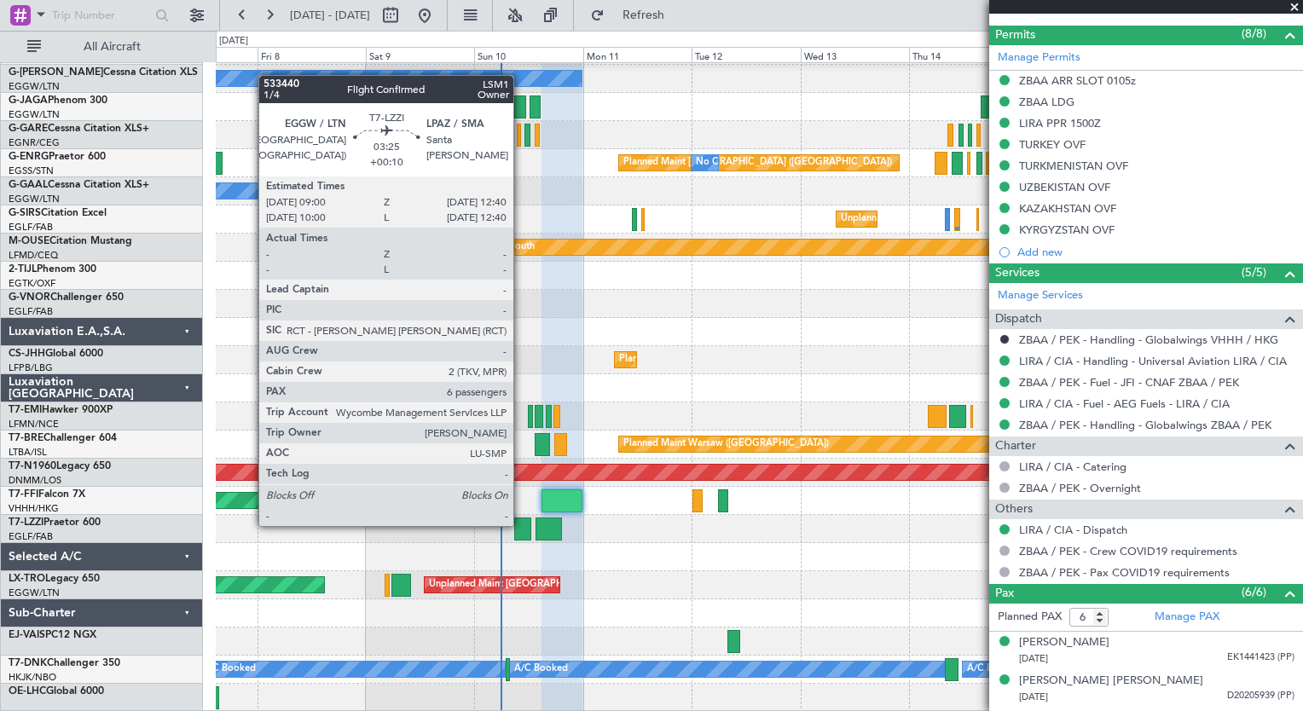
click at [521, 524] on div at bounding box center [522, 529] width 17 height 23
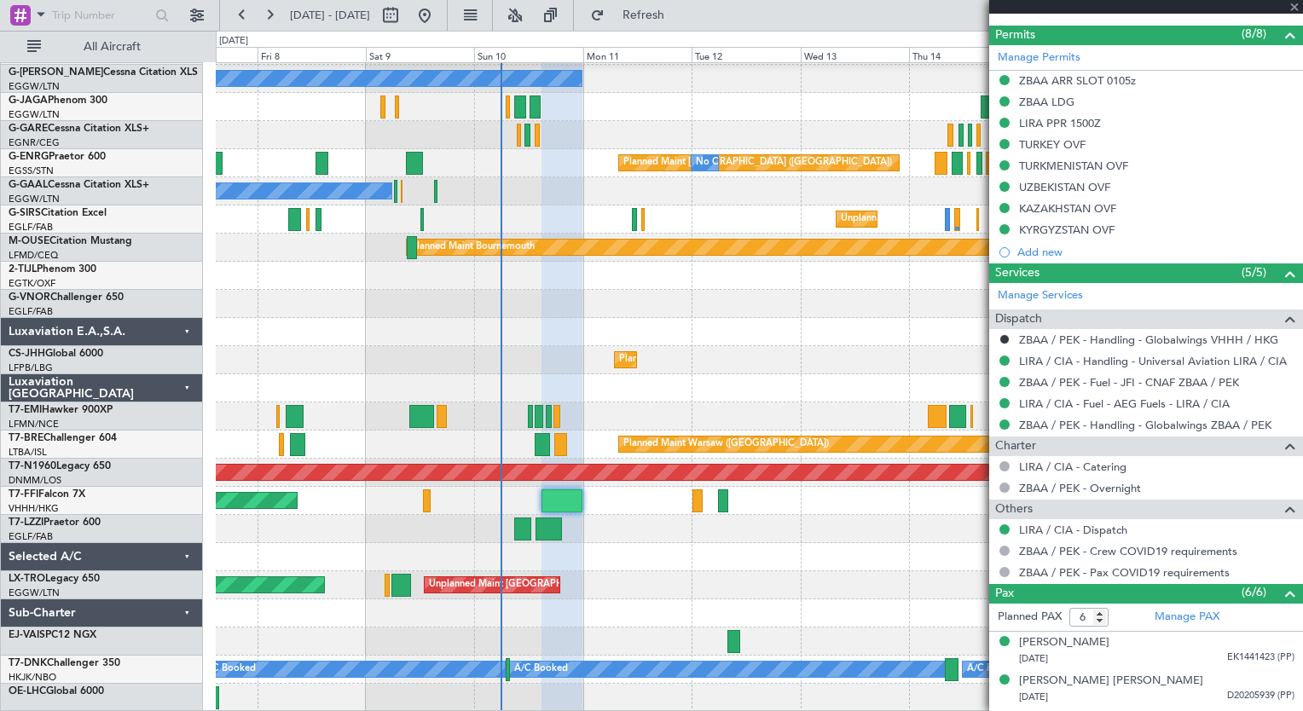
type input "+00:10"
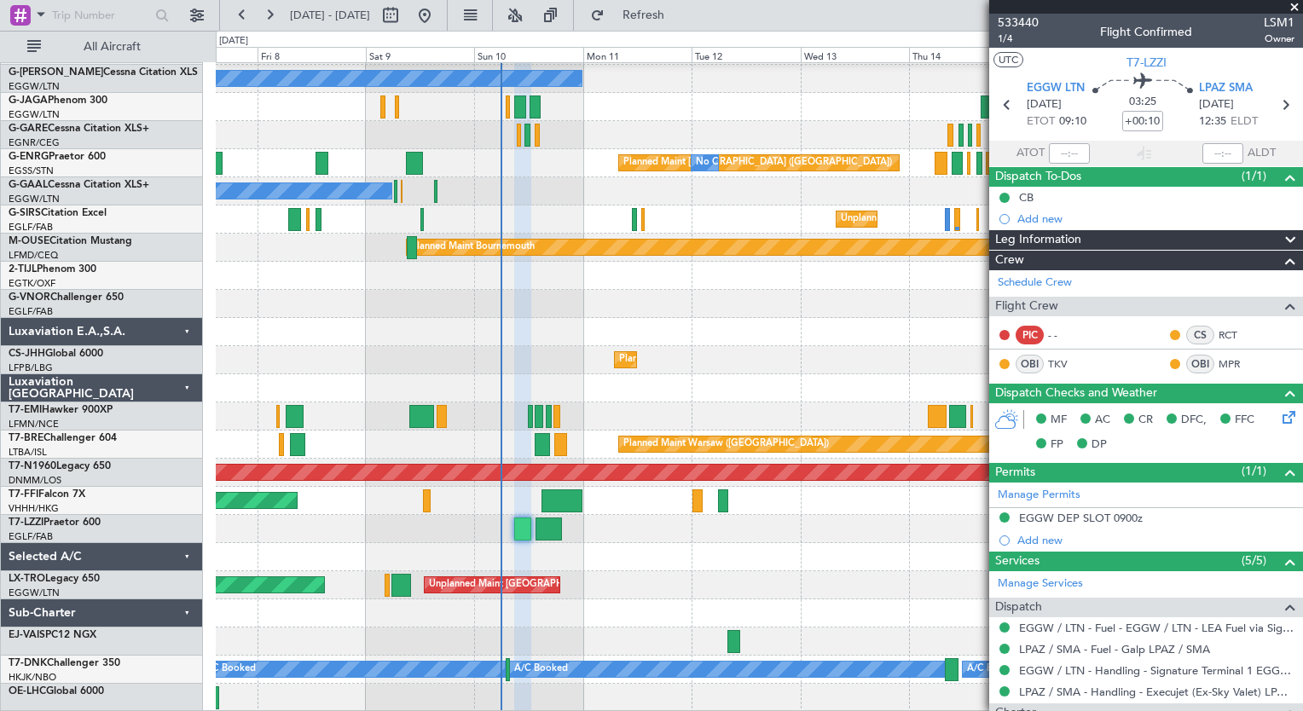
click at [540, 516] on div at bounding box center [759, 529] width 1086 height 28
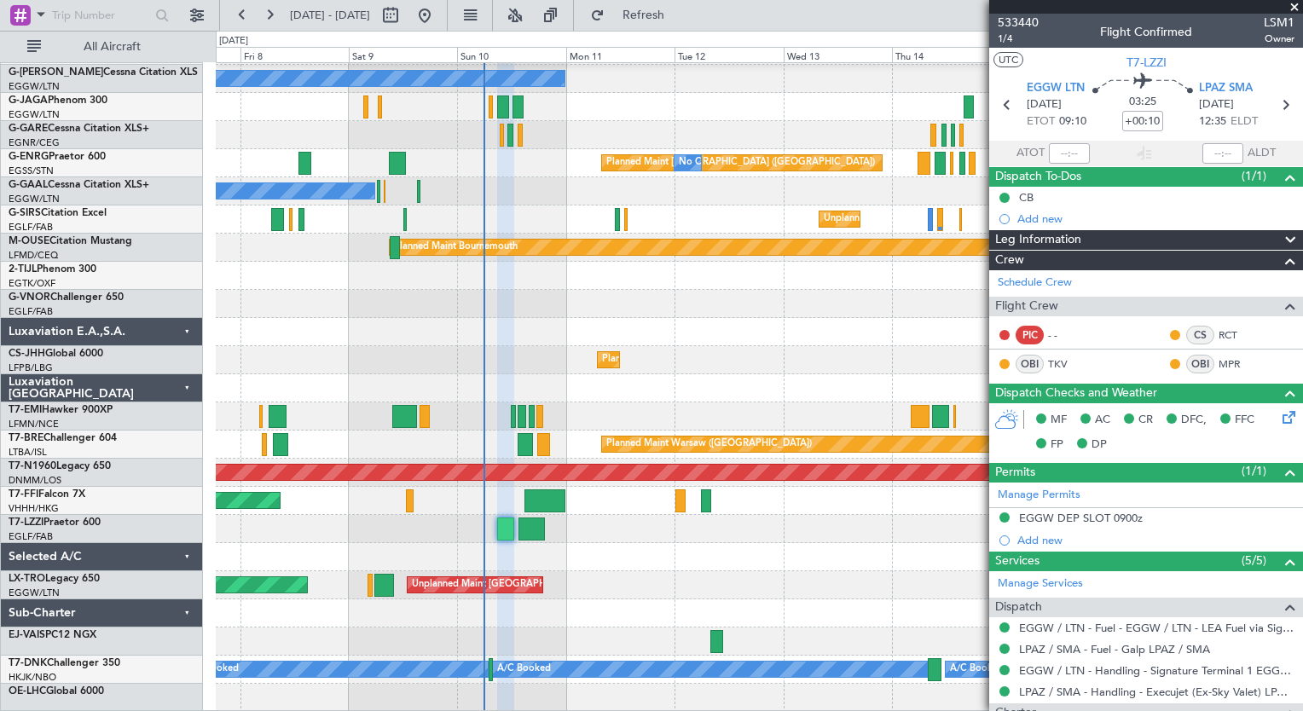
click at [557, 553] on div "AOG Maint [GEOGRAPHIC_DATA] (Ataturk) Owner Planned Maint [GEOGRAPHIC_DATA] ([G…" at bounding box center [759, 318] width 1086 height 788
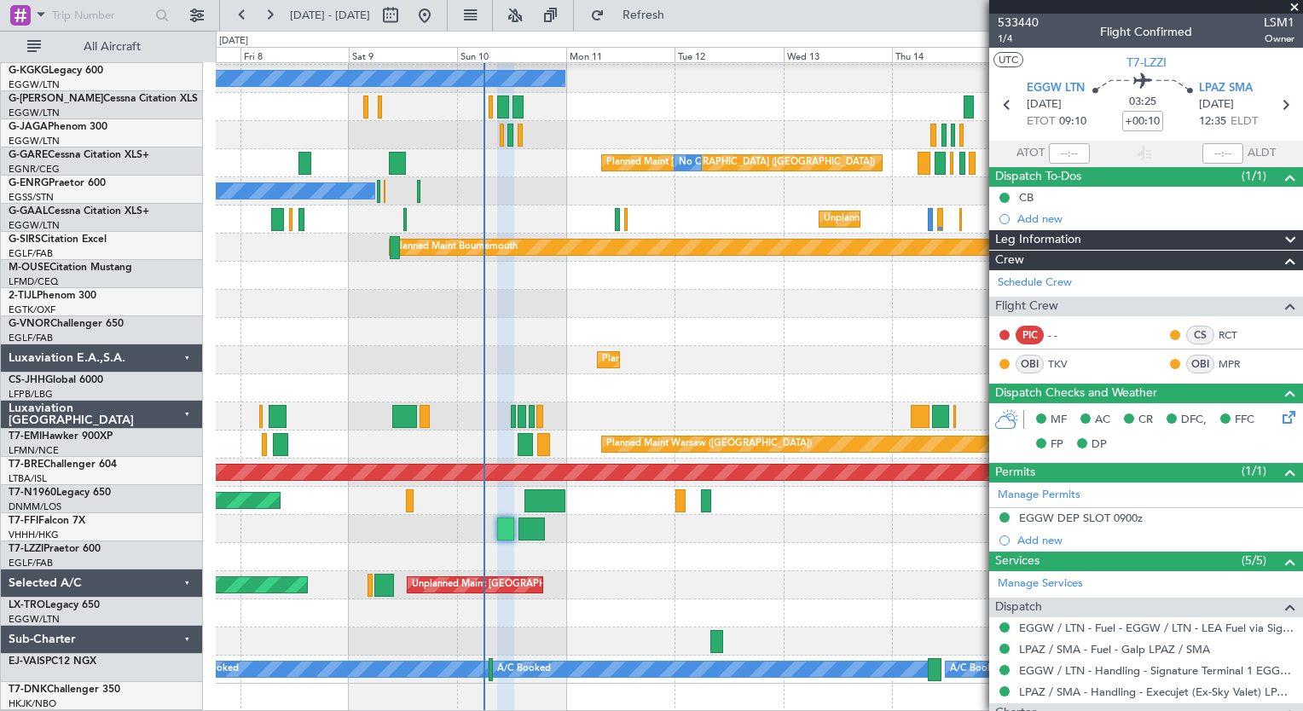
scroll to position [111, 0]
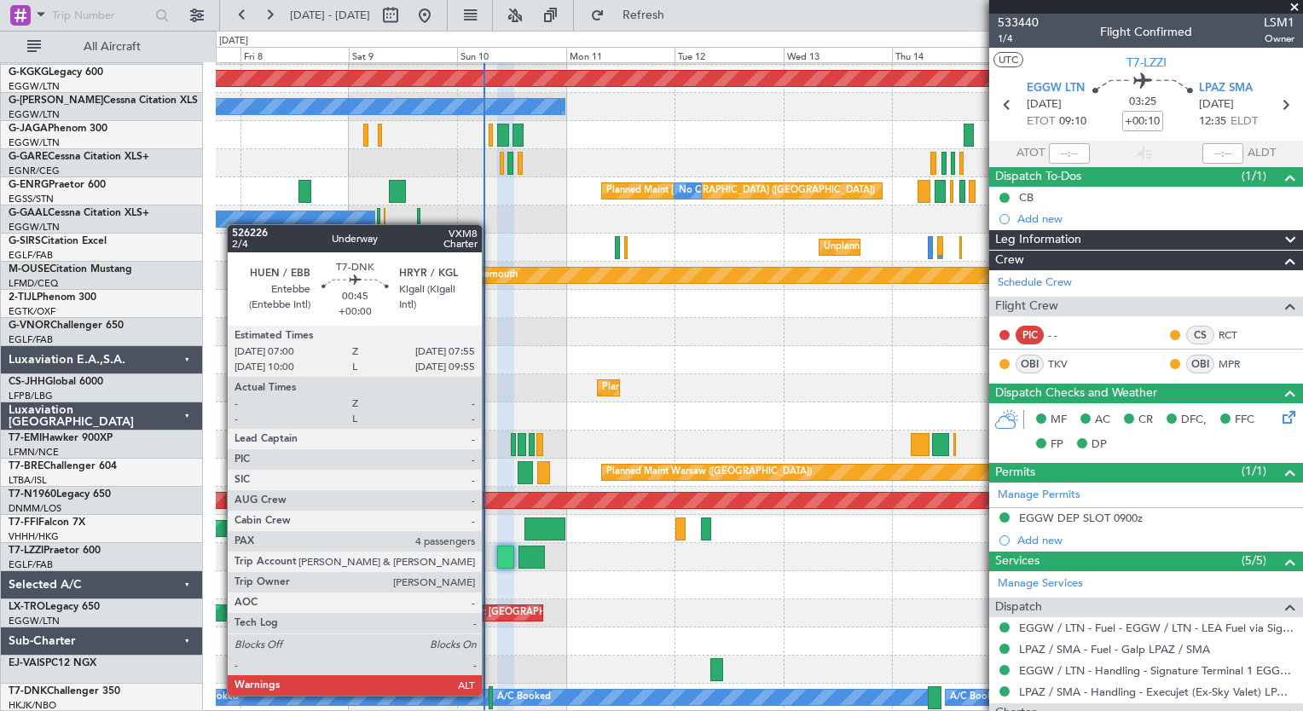
click at [489, 694] on div at bounding box center [491, 697] width 4 height 23
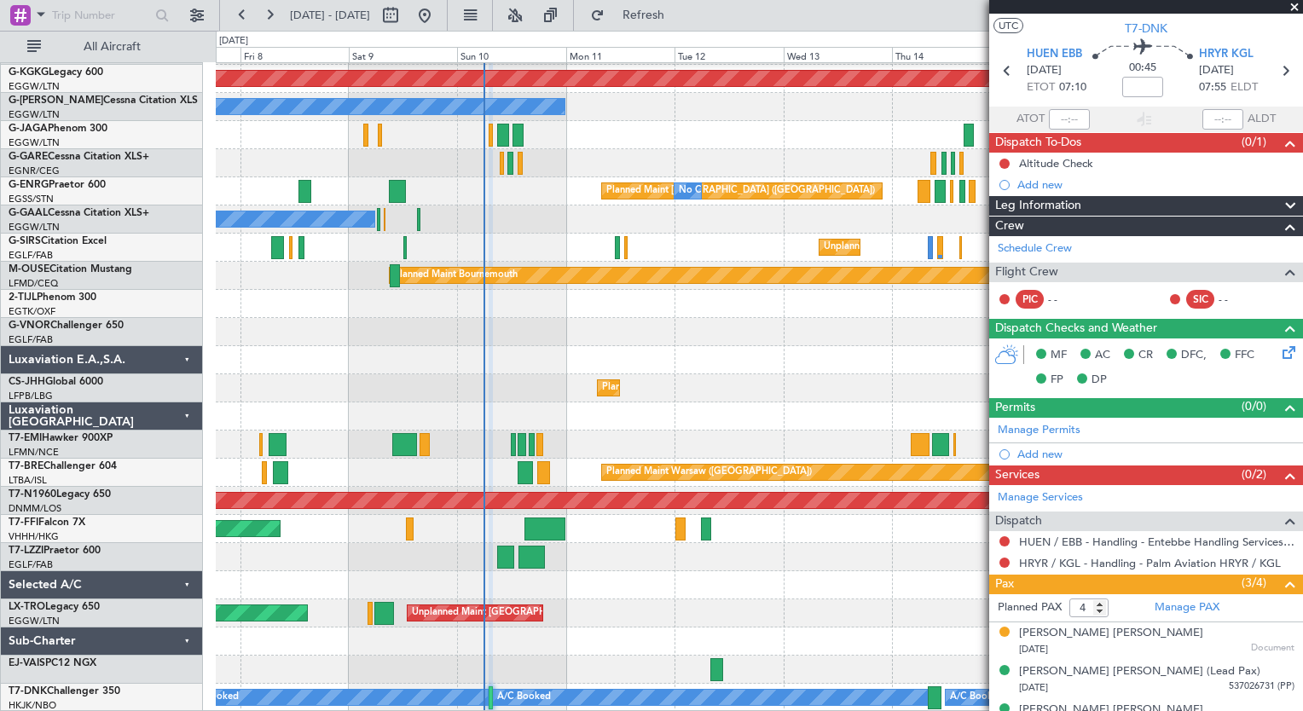
scroll to position [95, 0]
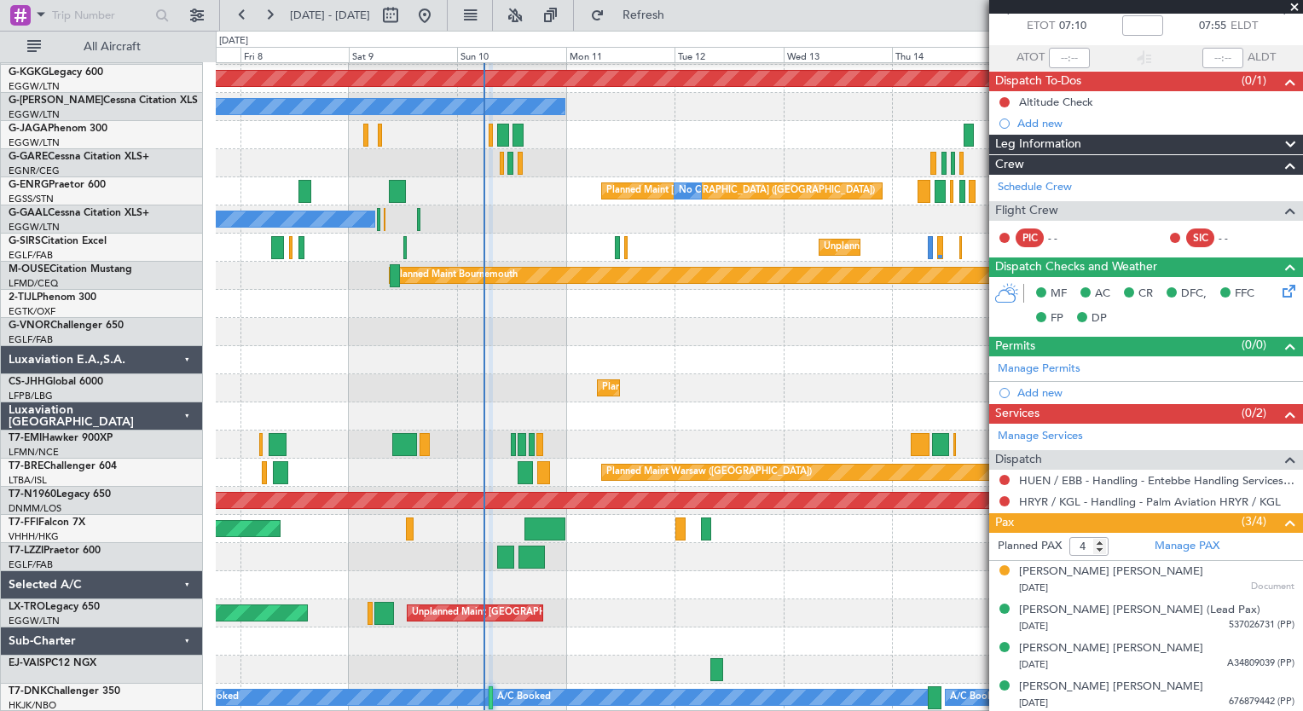
click at [842, 564] on div at bounding box center [759, 557] width 1086 height 28
click at [274, 15] on button at bounding box center [269, 15] width 27 height 27
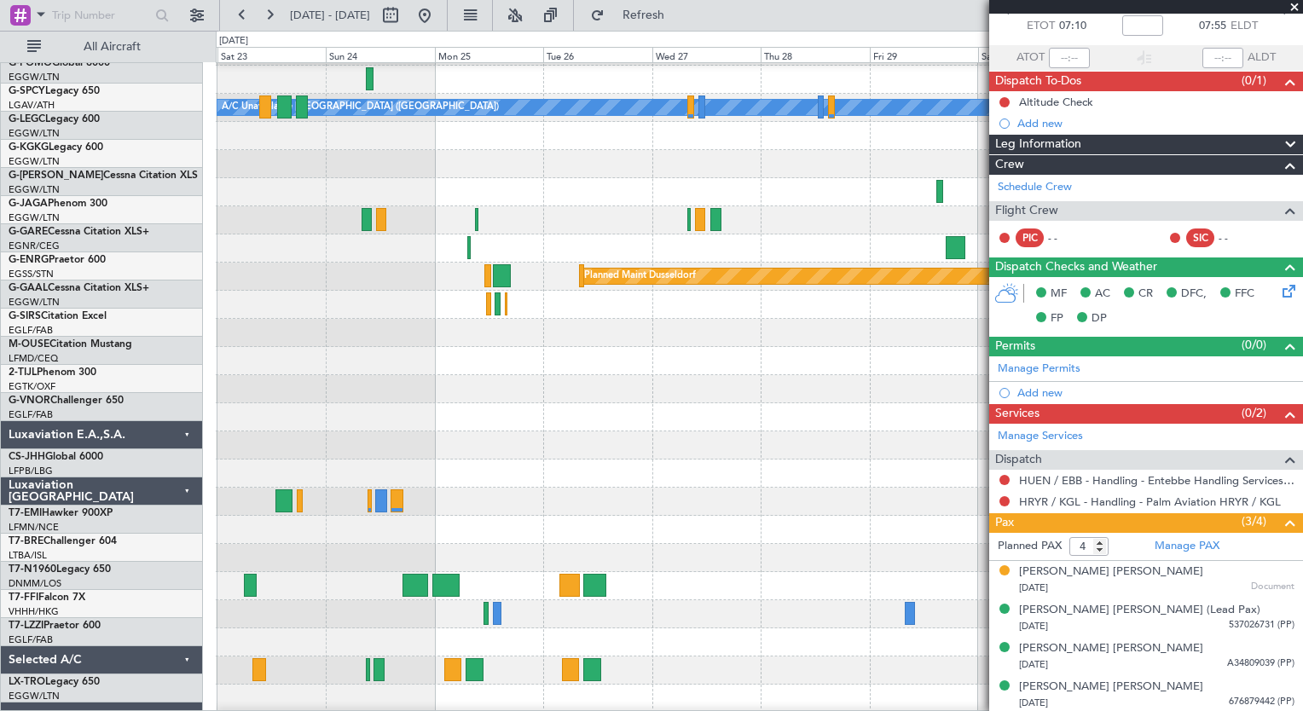
scroll to position [73, 0]
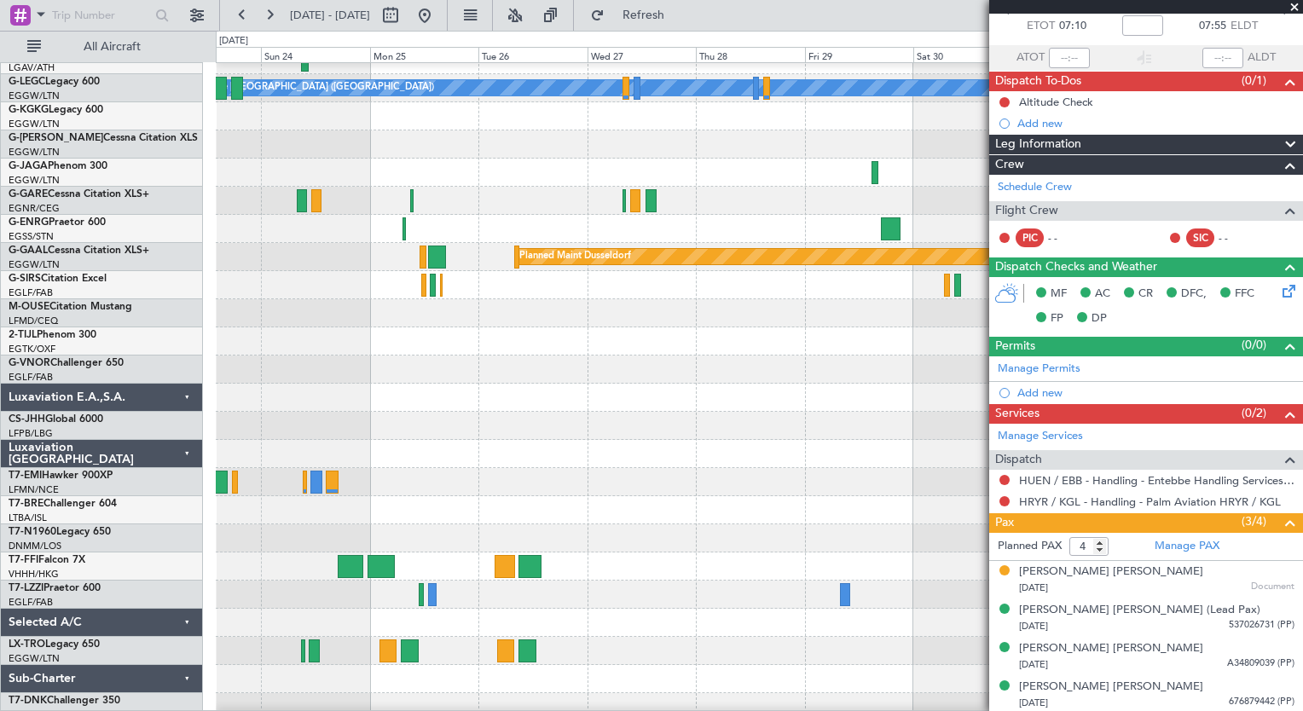
click at [66, 657] on div "A/C Unavailable [GEOGRAPHIC_DATA] ([GEOGRAPHIC_DATA]) Planned Maint [GEOGRAPHIC…" at bounding box center [651, 371] width 1303 height 680
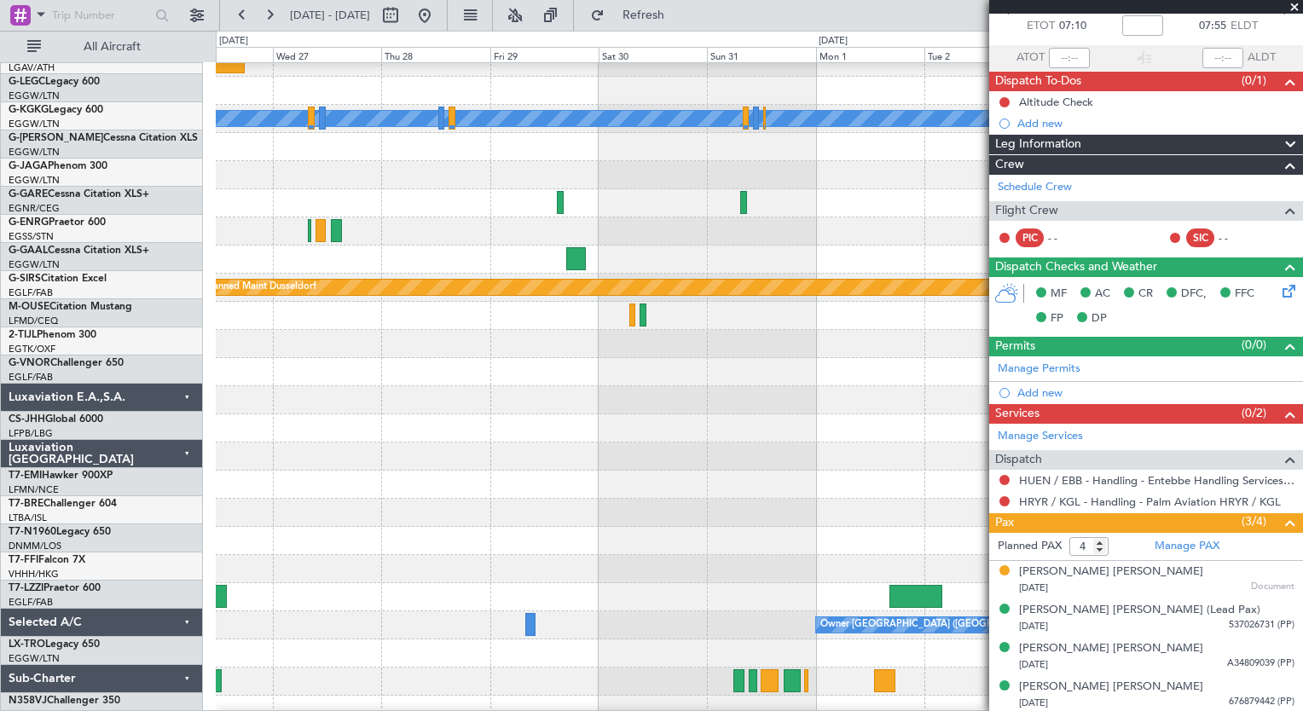
scroll to position [57, 0]
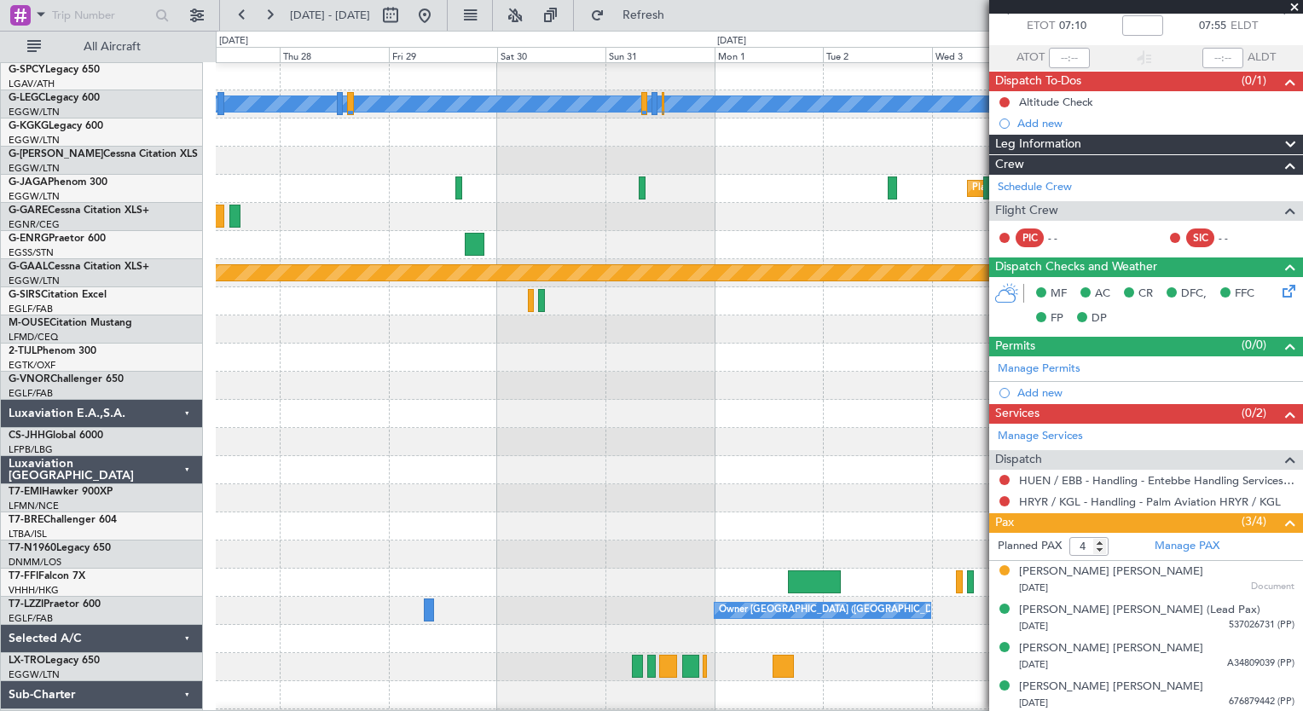
click at [181, 592] on div "A/C Unavailable [GEOGRAPHIC_DATA] ([GEOGRAPHIC_DATA]) Planned Maint [GEOGRAPHIC…" at bounding box center [651, 371] width 1303 height 680
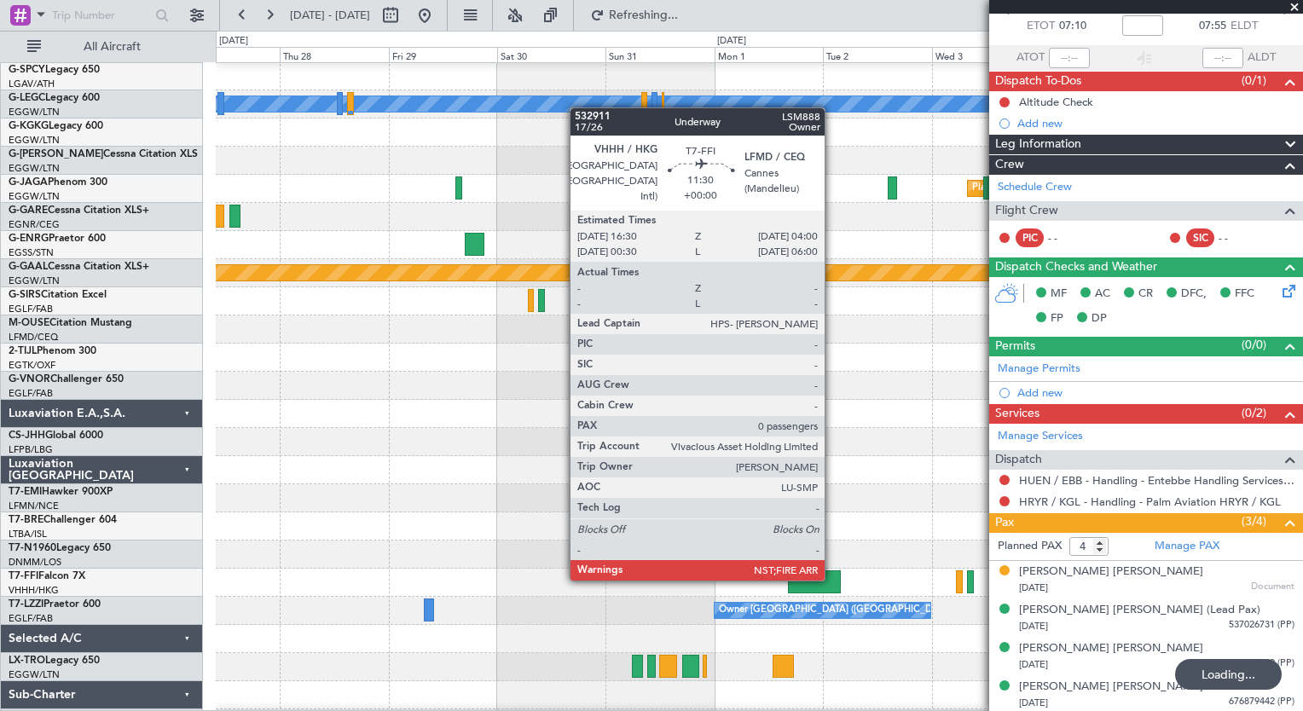
click at [832, 579] on div at bounding box center [814, 581] width 53 height 23
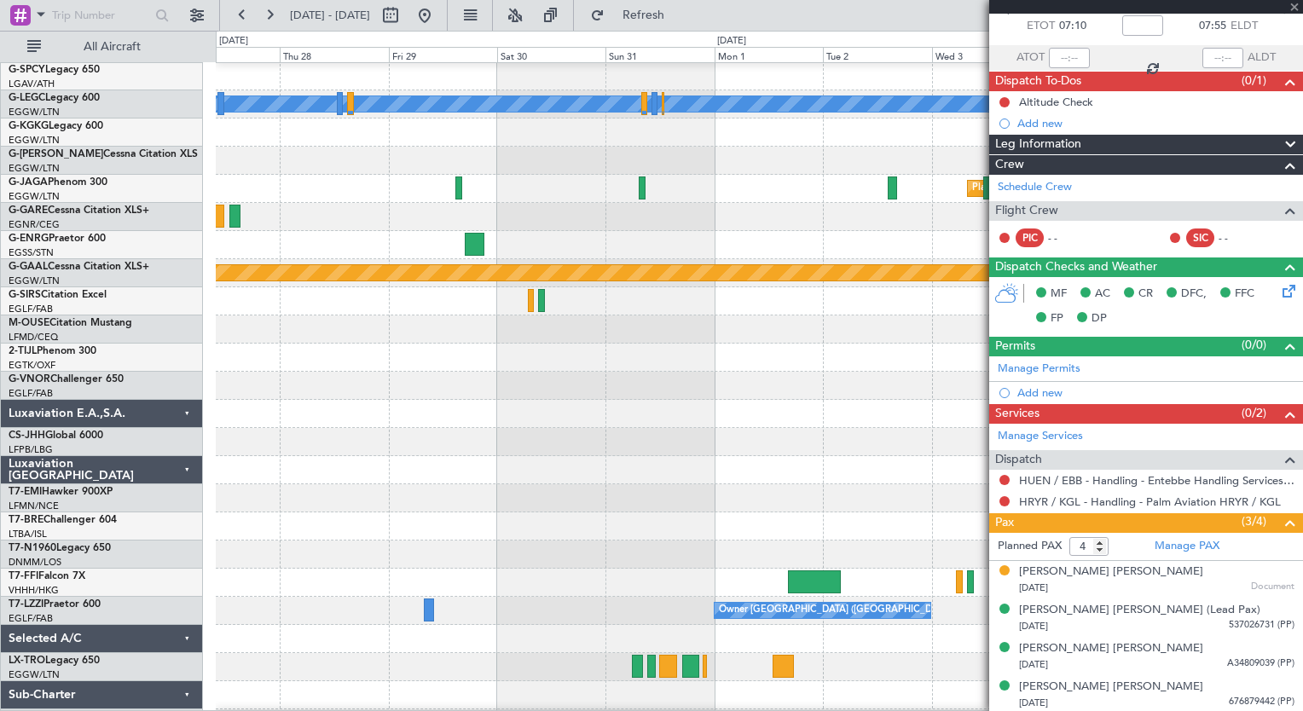
type input "0"
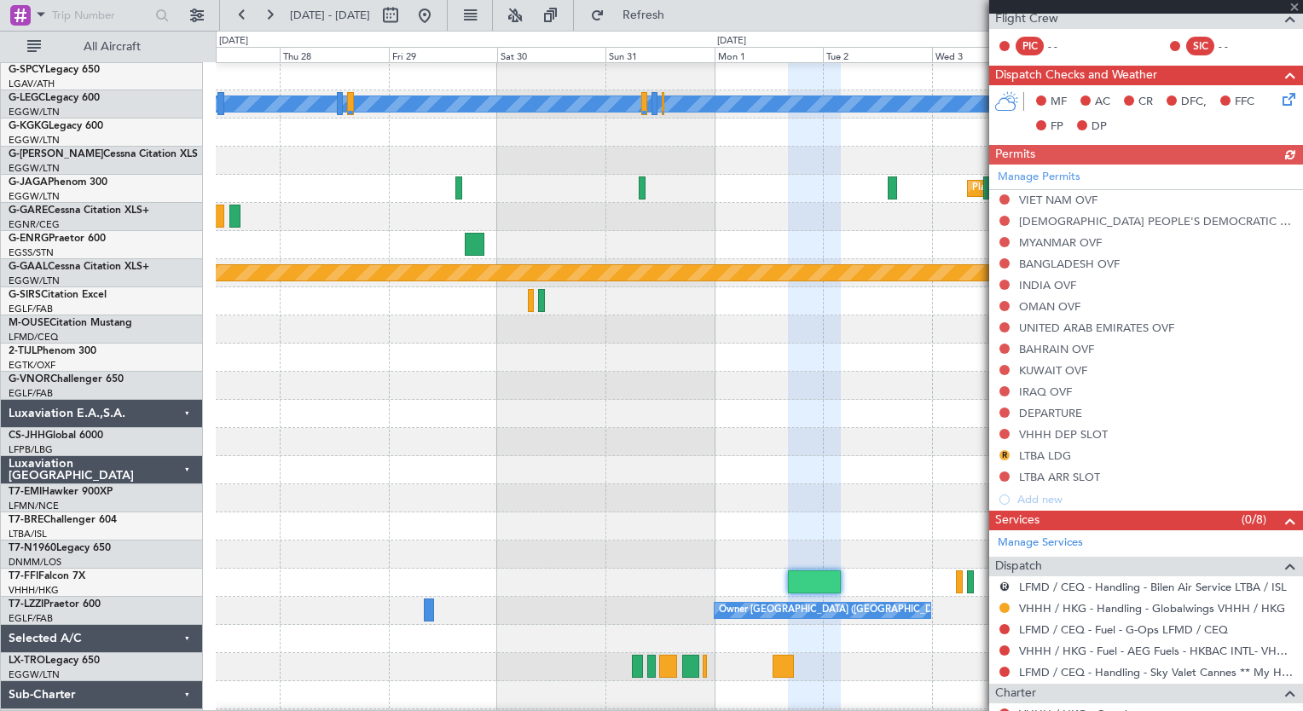
scroll to position [473, 0]
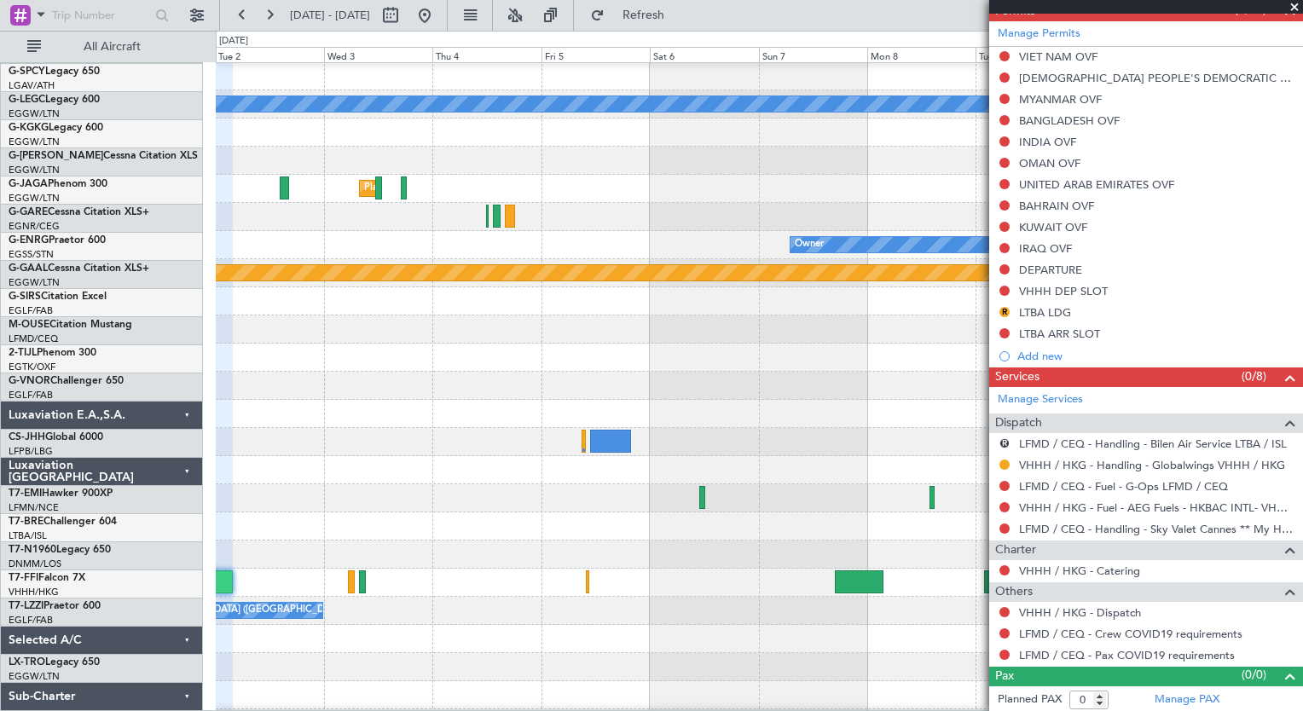
click at [72, 592] on div "A/C Unavailable [GEOGRAPHIC_DATA] ([GEOGRAPHIC_DATA]) Planned Maint [GEOGRAPHIC…" at bounding box center [651, 371] width 1303 height 680
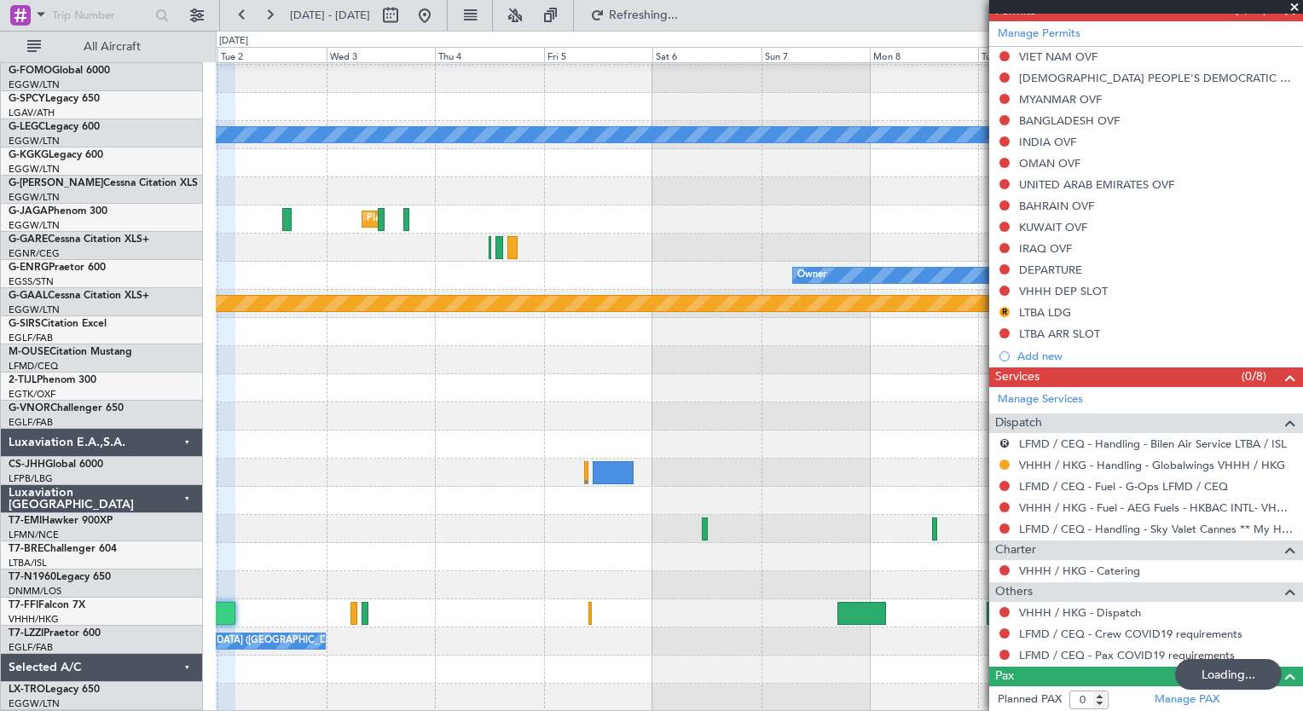
scroll to position [26, 0]
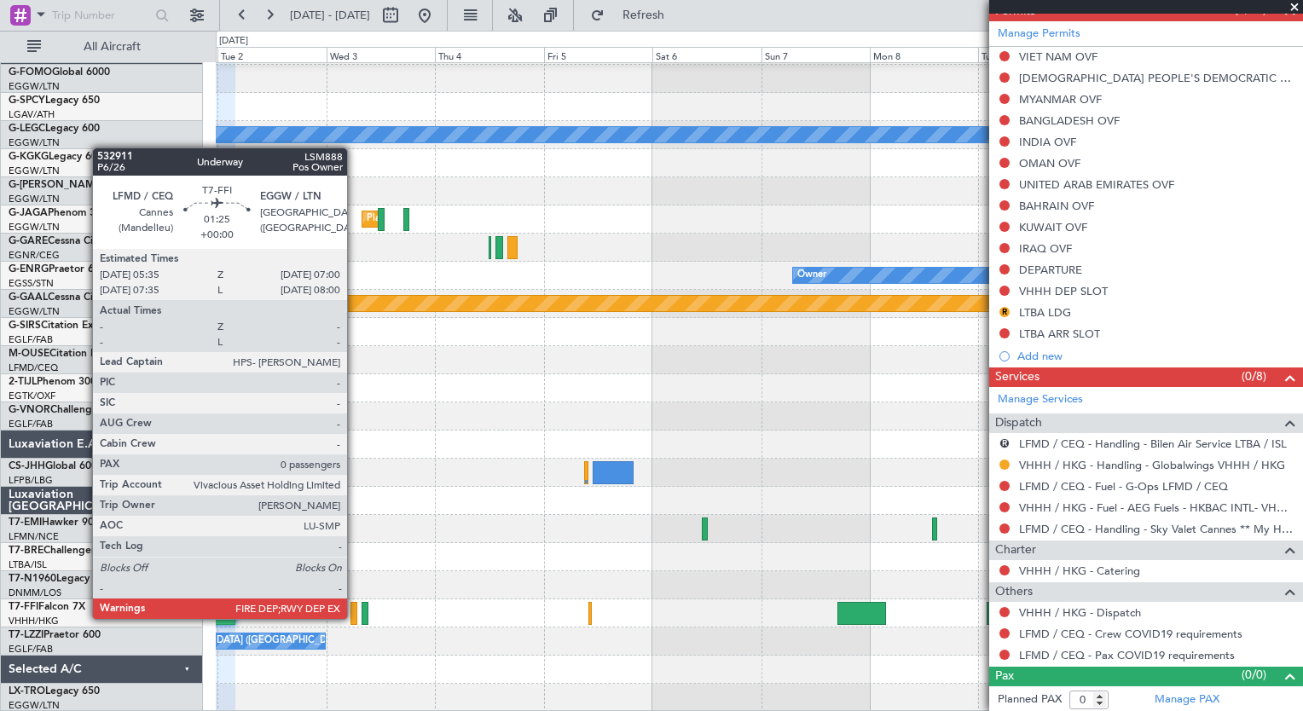
click at [355, 617] on div at bounding box center [353, 613] width 7 height 23
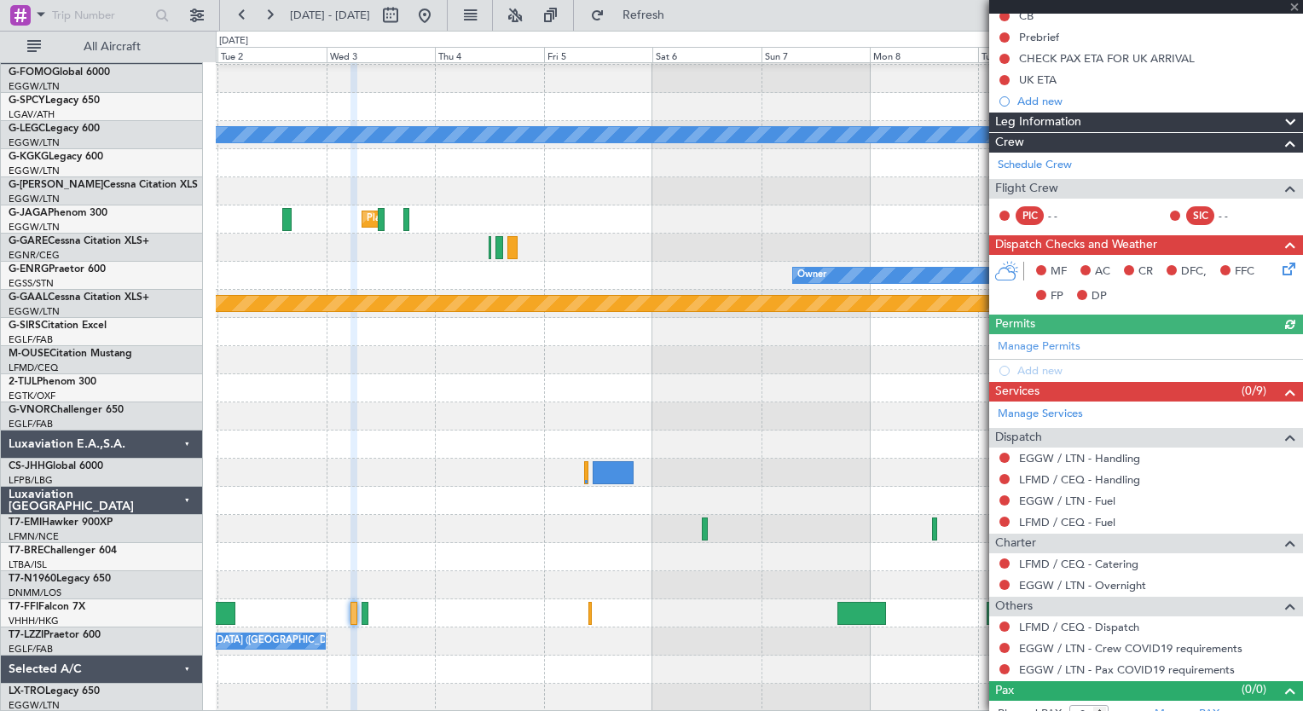
scroll to position [195, 0]
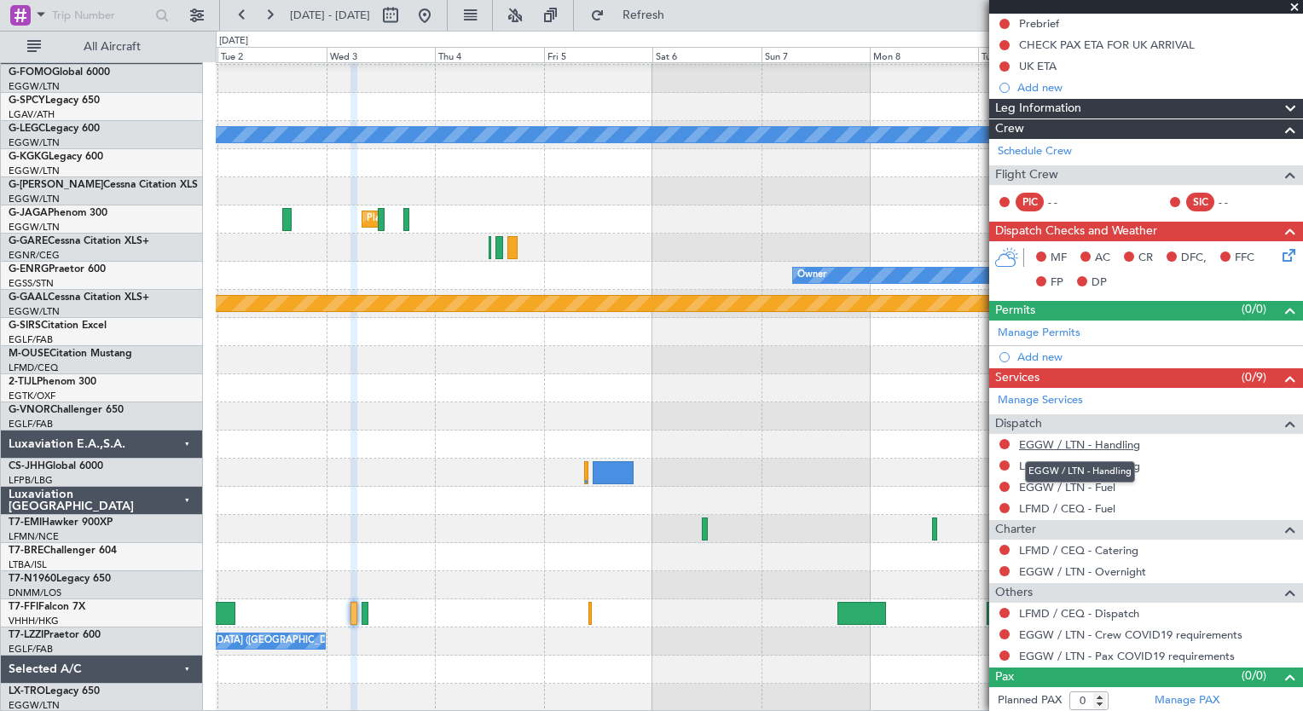
click at [1119, 444] on link "EGGW / LTN - Handling" at bounding box center [1079, 444] width 121 height 14
click at [1068, 460] on link "LFMD / CEQ - Handling" at bounding box center [1079, 466] width 121 height 14
click at [1094, 485] on link "EGGW / LTN - Fuel" at bounding box center [1067, 487] width 96 height 14
click at [1090, 506] on link "LFMD / CEQ - Fuel" at bounding box center [1067, 508] width 96 height 14
click at [657, 19] on button "Refresh" at bounding box center [633, 15] width 102 height 27
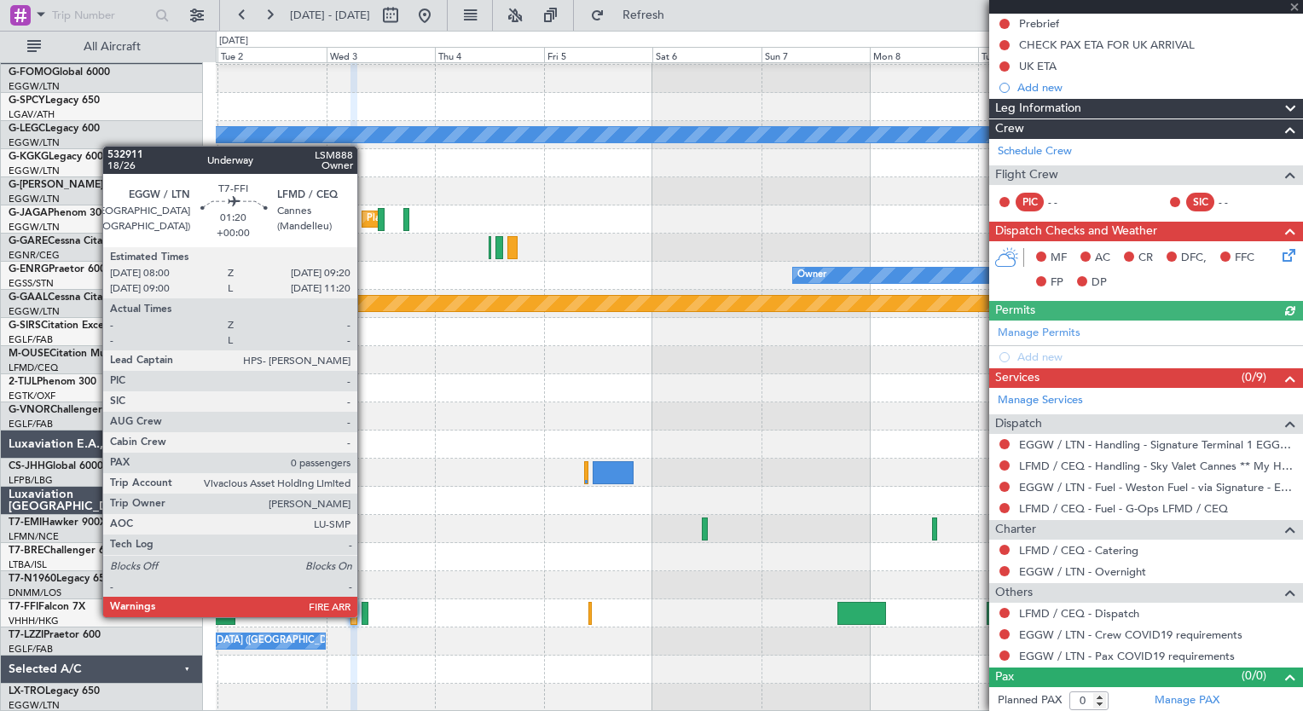
click at [365, 616] on div at bounding box center [365, 613] width 7 height 23
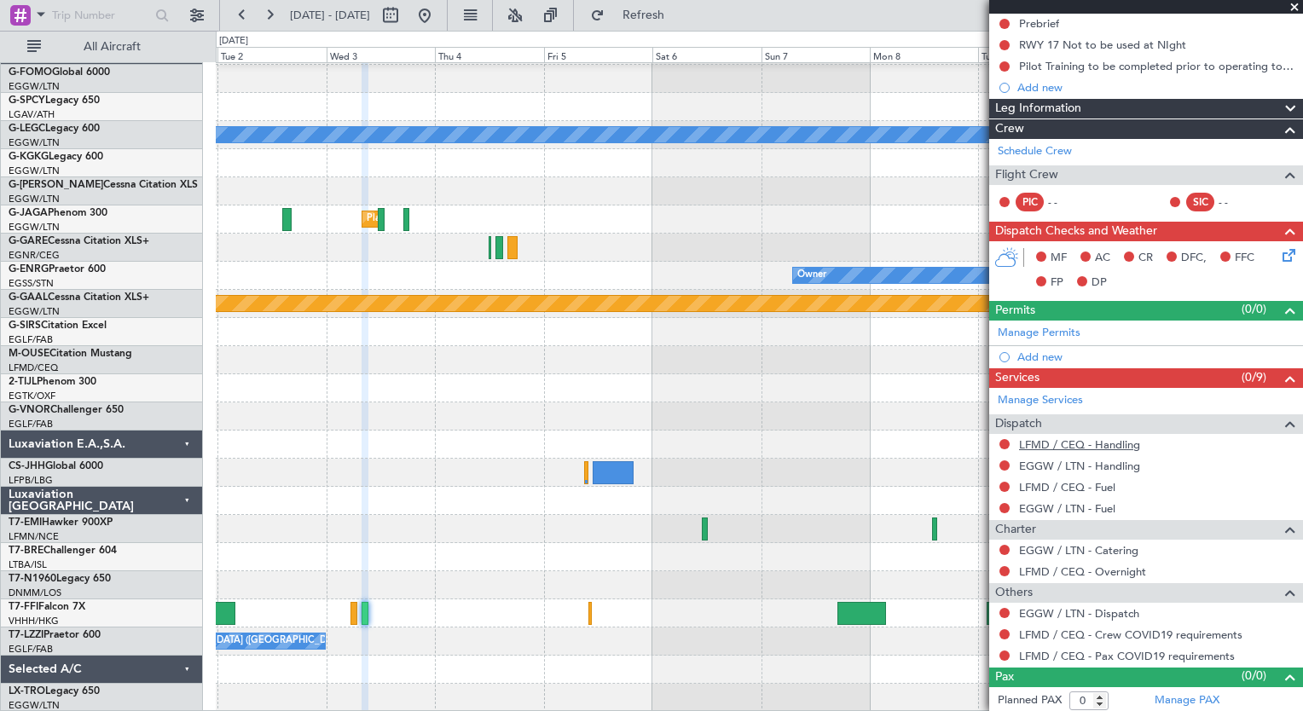
click at [1116, 444] on link "LFMD / CEQ - Handling" at bounding box center [1079, 444] width 121 height 14
click at [680, 15] on span "Refresh" at bounding box center [644, 15] width 72 height 12
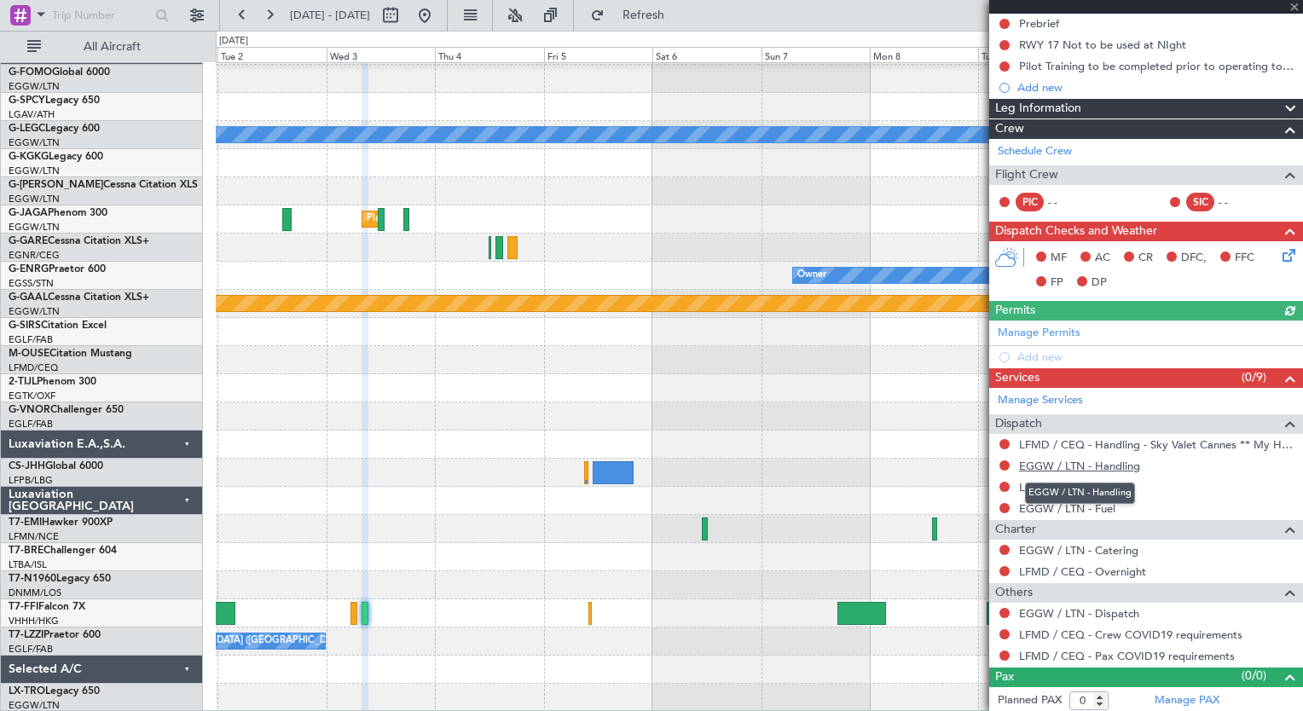
click at [1124, 462] on link "EGGW / LTN - Handling" at bounding box center [1079, 466] width 121 height 14
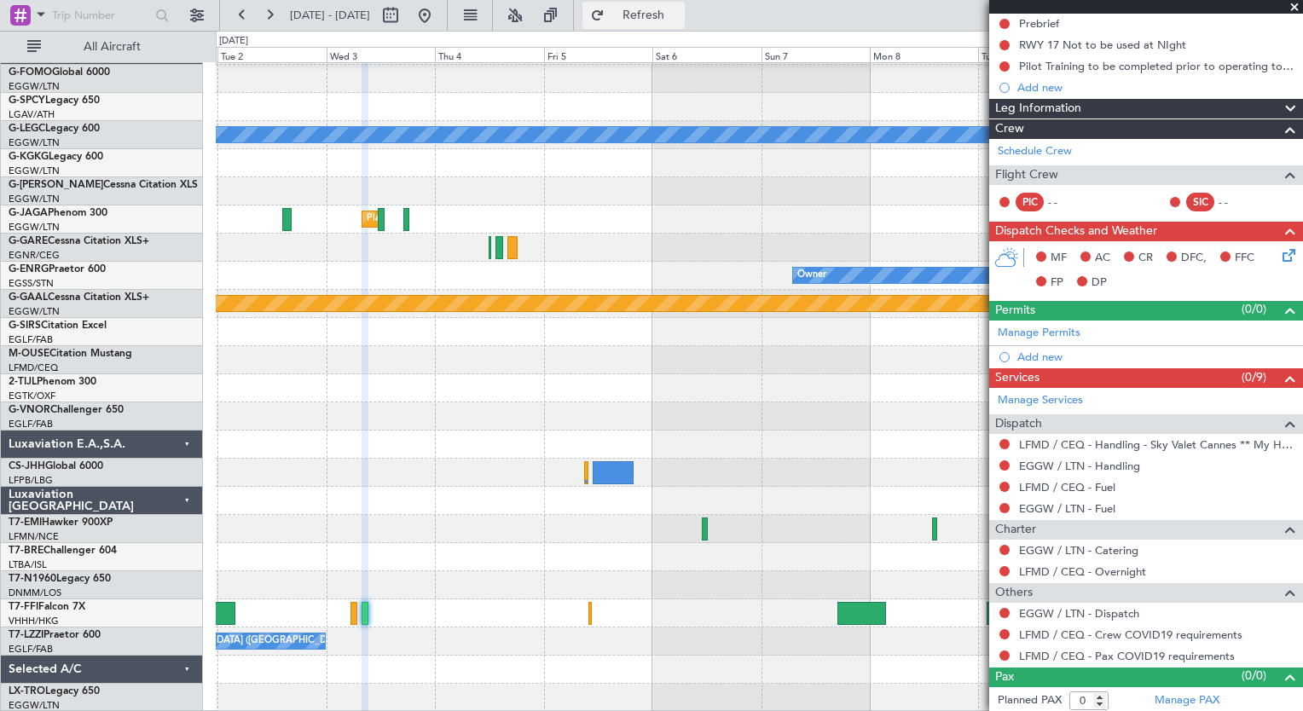
click at [680, 9] on span "Refresh" at bounding box center [644, 15] width 72 height 12
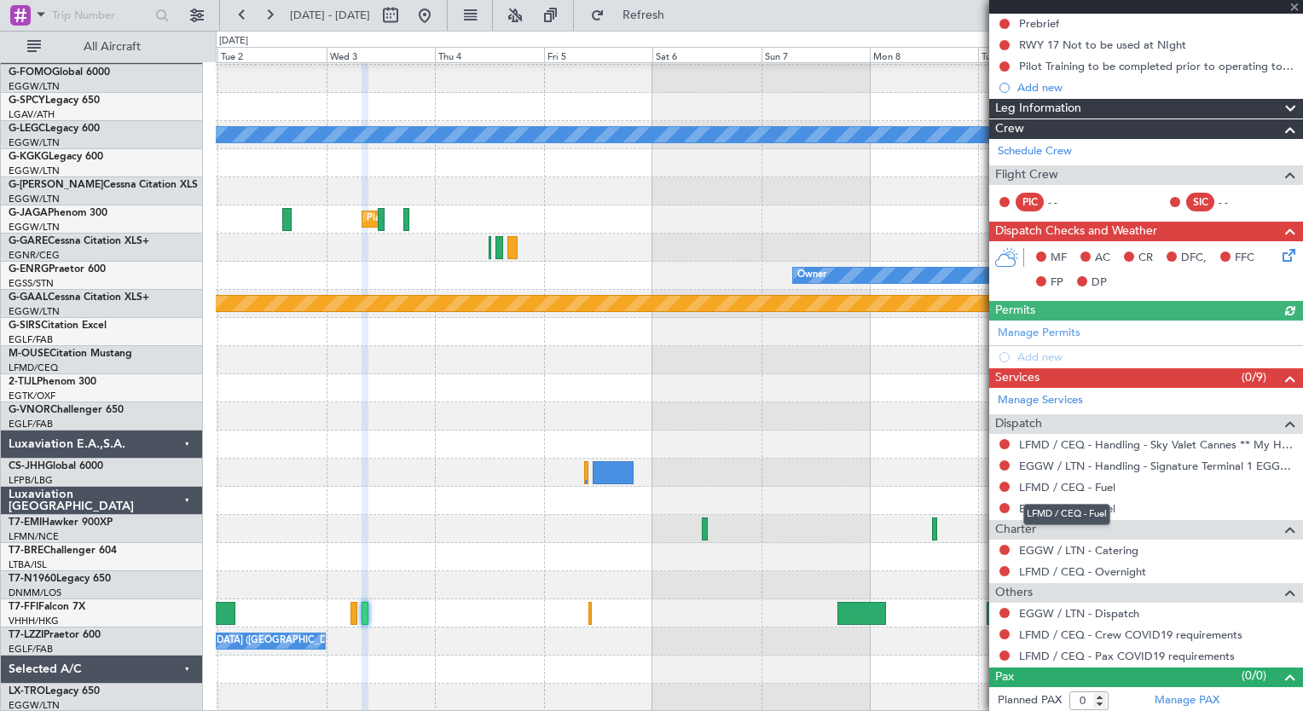
click at [1084, 485] on link "LFMD / CEQ - Fuel" at bounding box center [1067, 487] width 96 height 14
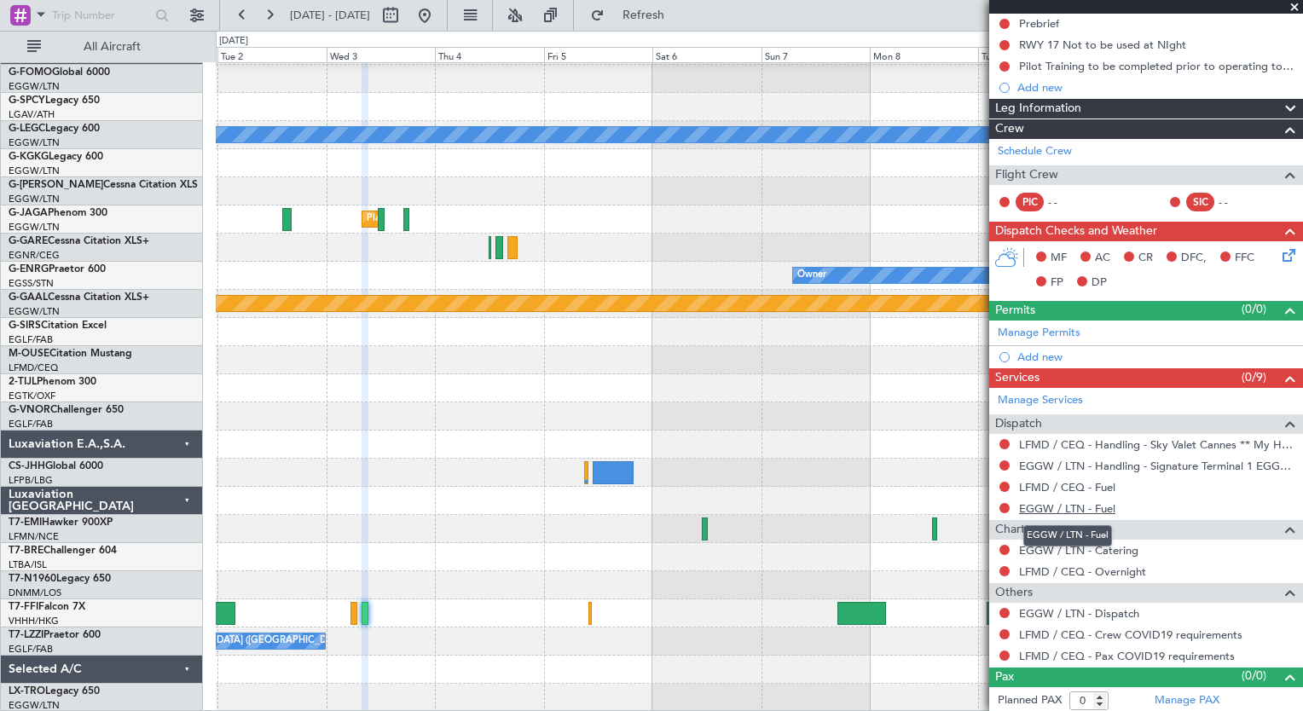
click at [1093, 506] on link "EGGW / LTN - Fuel" at bounding box center [1067, 508] width 96 height 14
click at [680, 16] on span "Refresh" at bounding box center [644, 15] width 72 height 12
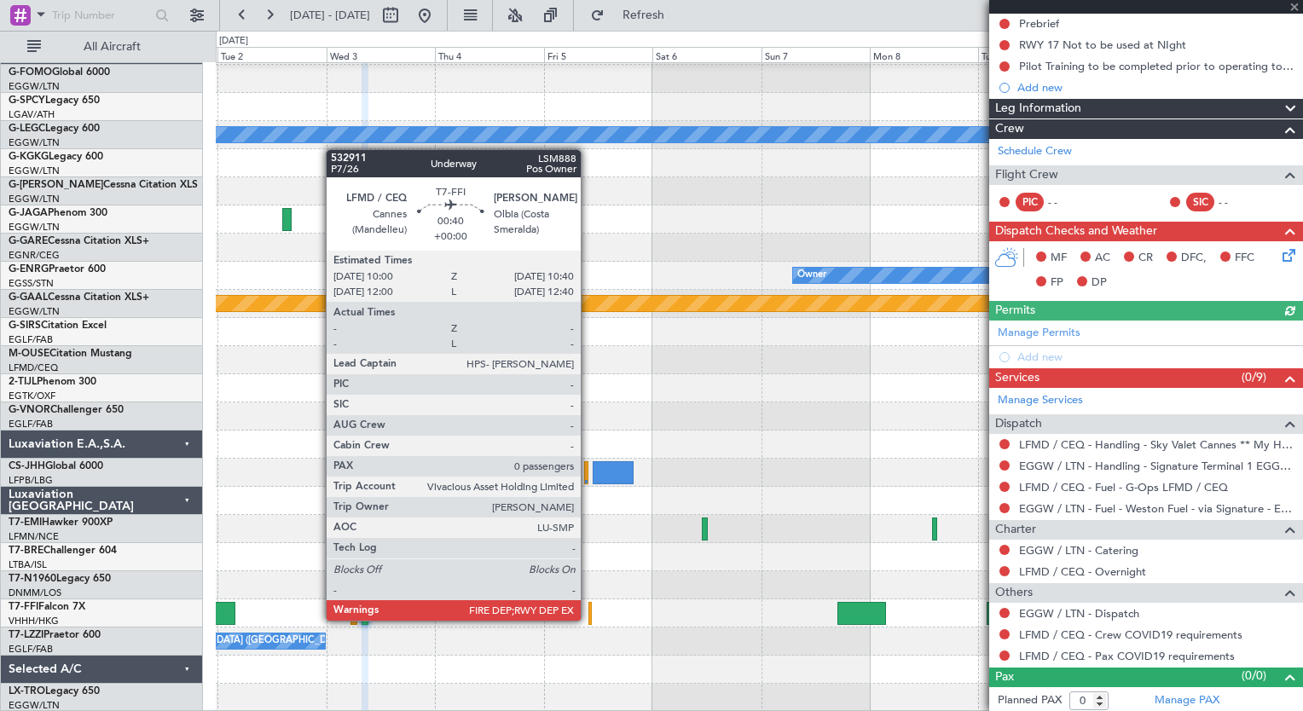
click at [588, 619] on div at bounding box center [589, 613] width 3 height 23
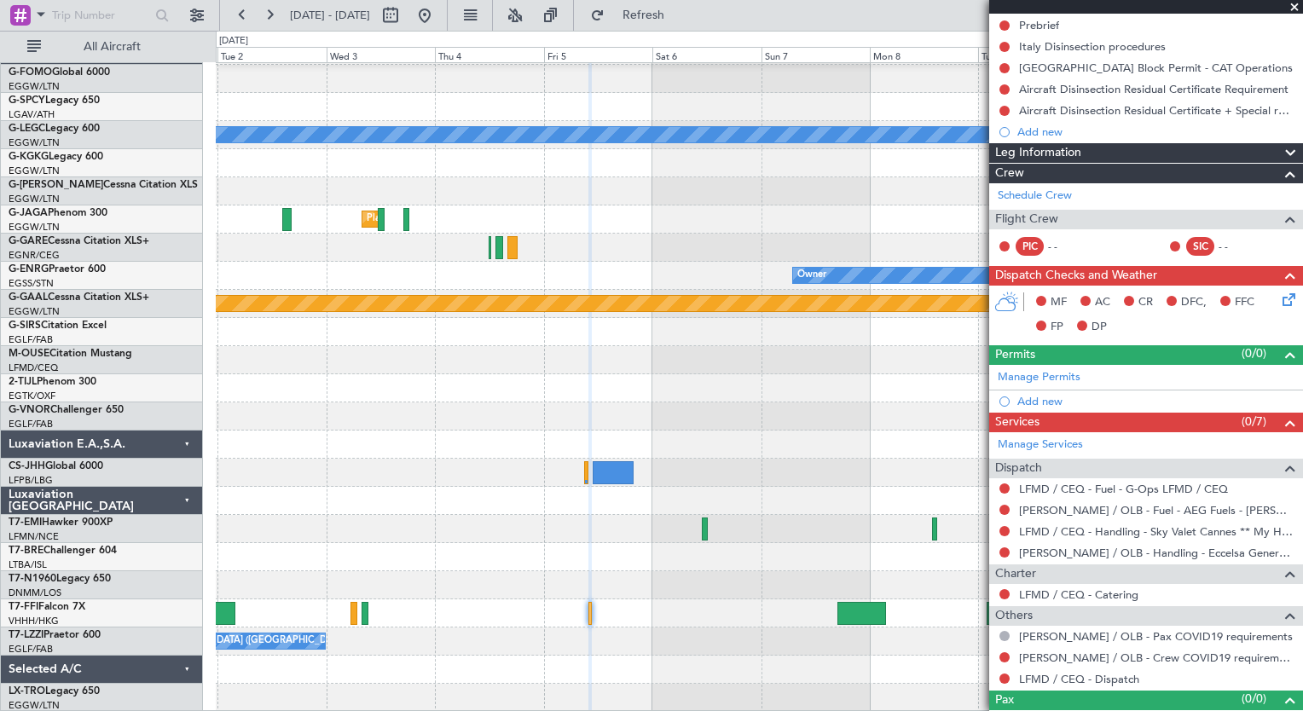
scroll to position [217, 0]
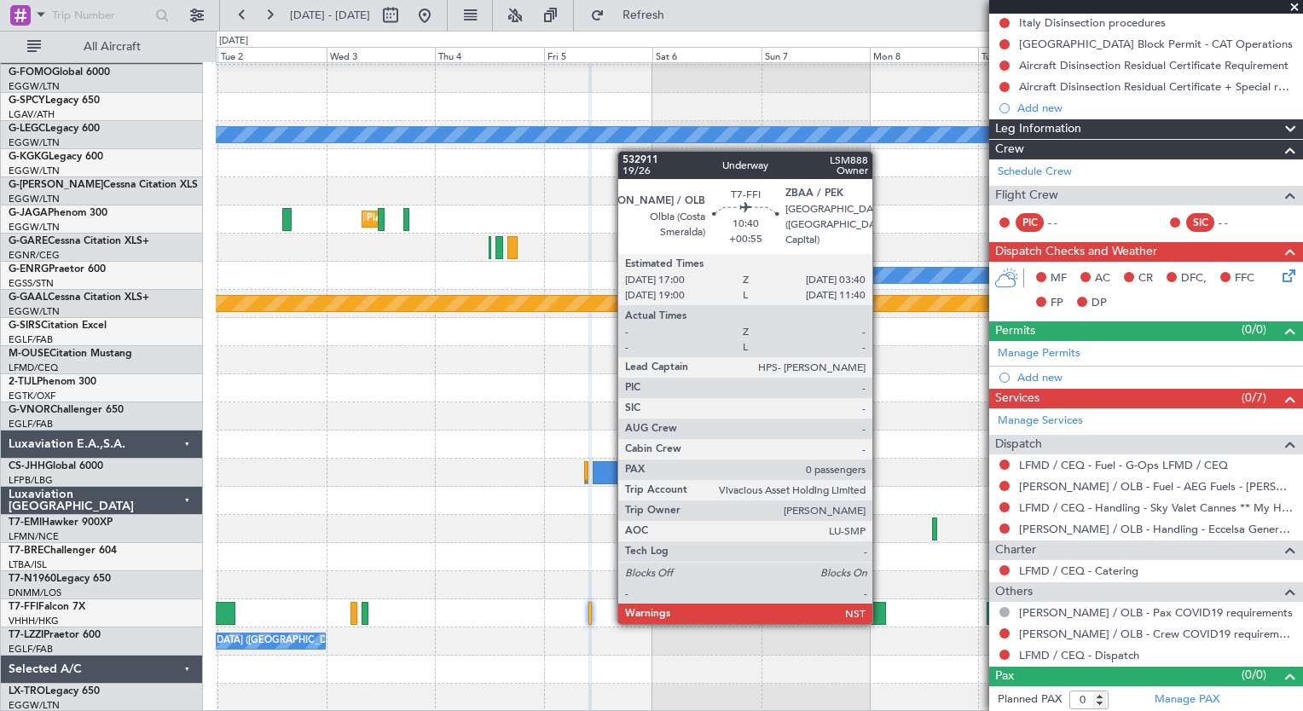
click at [880, 621] on div at bounding box center [861, 613] width 49 height 23
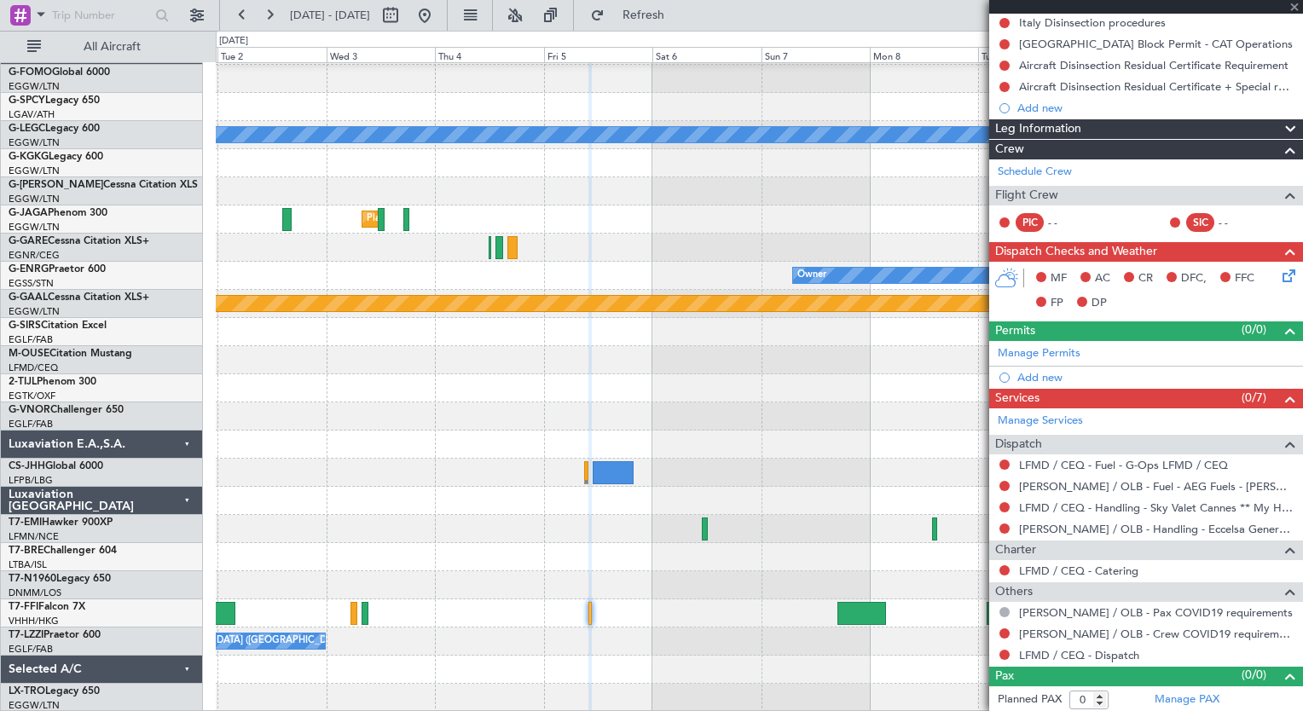
type input "+00:55"
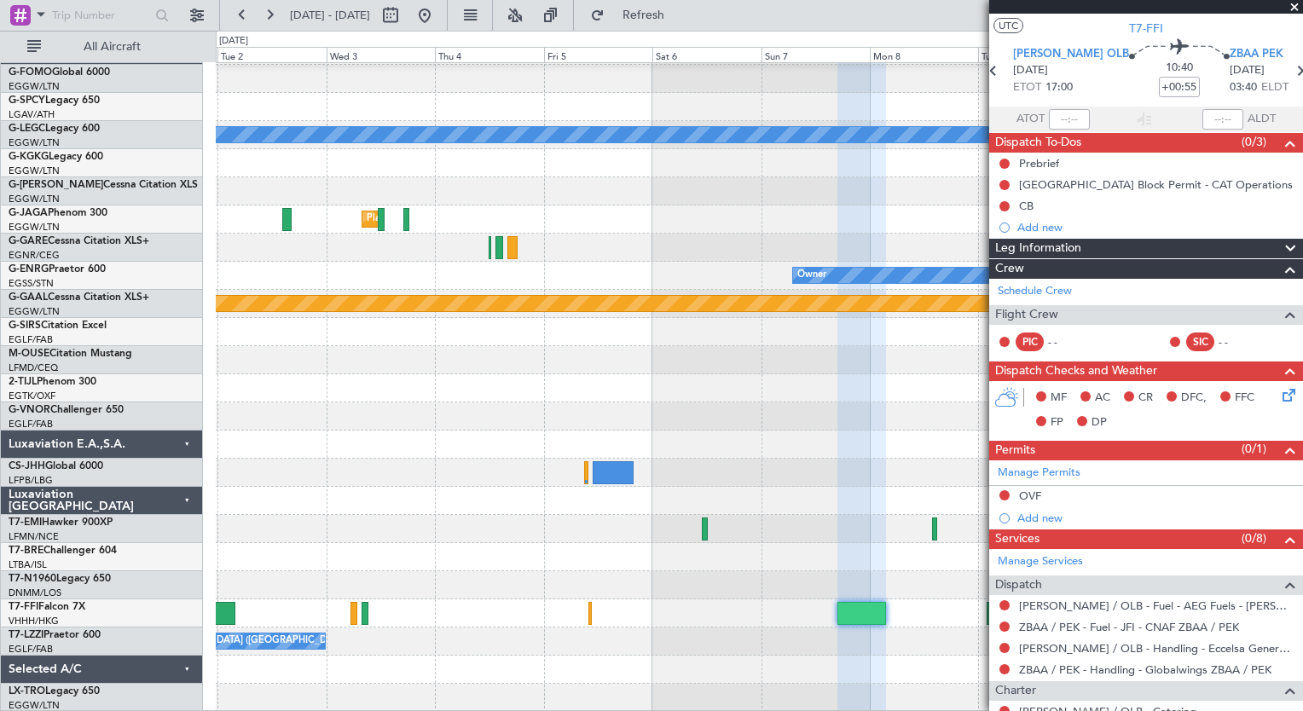
scroll to position [174, 0]
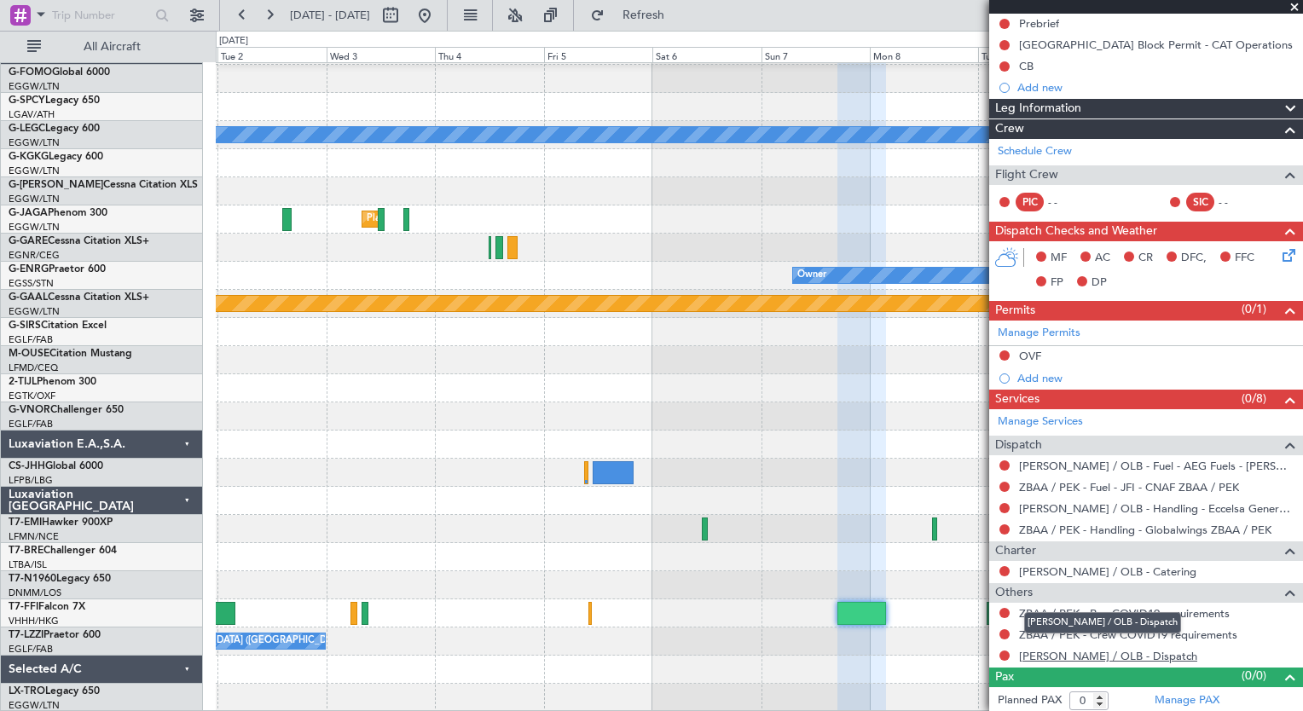
click at [1071, 650] on link "[PERSON_NAME] / OLB - Dispatch" at bounding box center [1108, 656] width 178 height 14
